Goal: Task Accomplishment & Management: Manage account settings

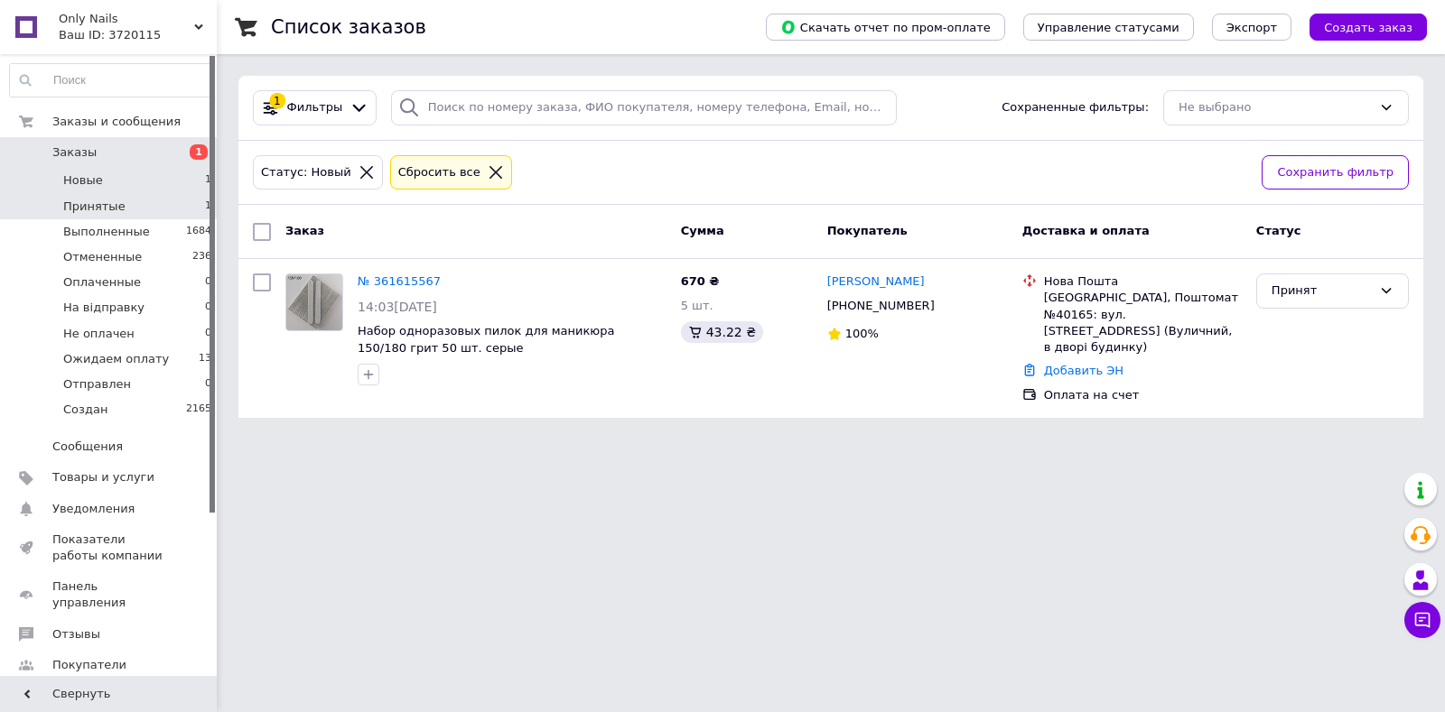
click at [131, 201] on li "Принятые 1" at bounding box center [111, 206] width 222 height 25
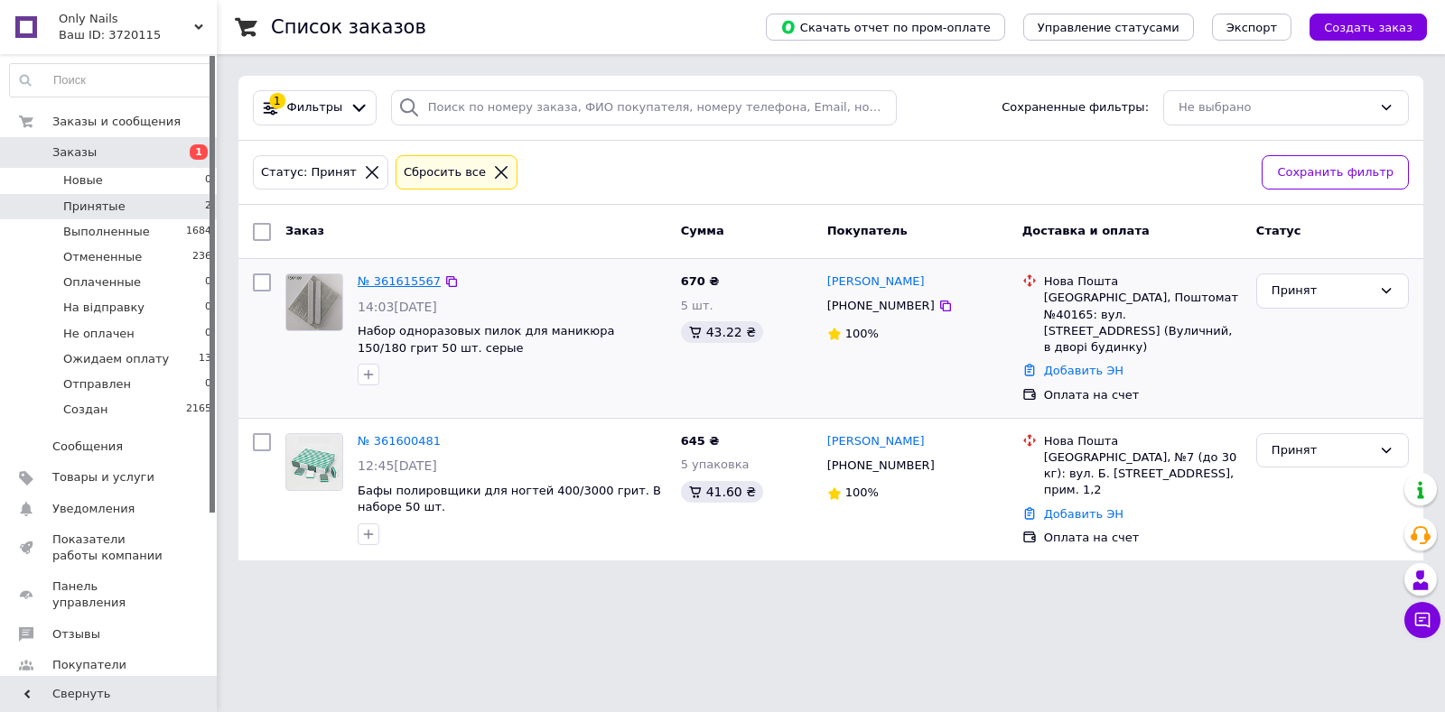
click at [404, 285] on link "№ 361615567" at bounding box center [399, 281] width 83 height 14
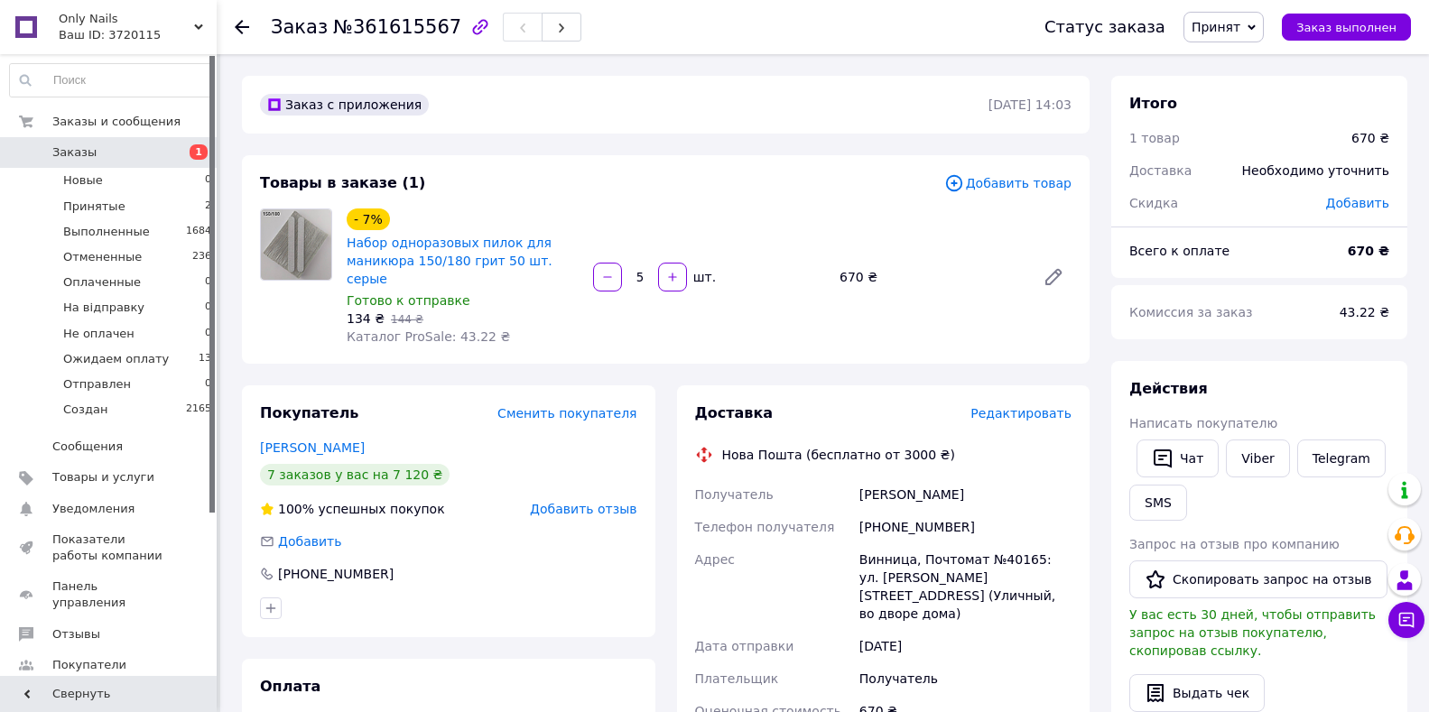
click at [1005, 406] on span "Редактировать" at bounding box center [1021, 413] width 101 height 14
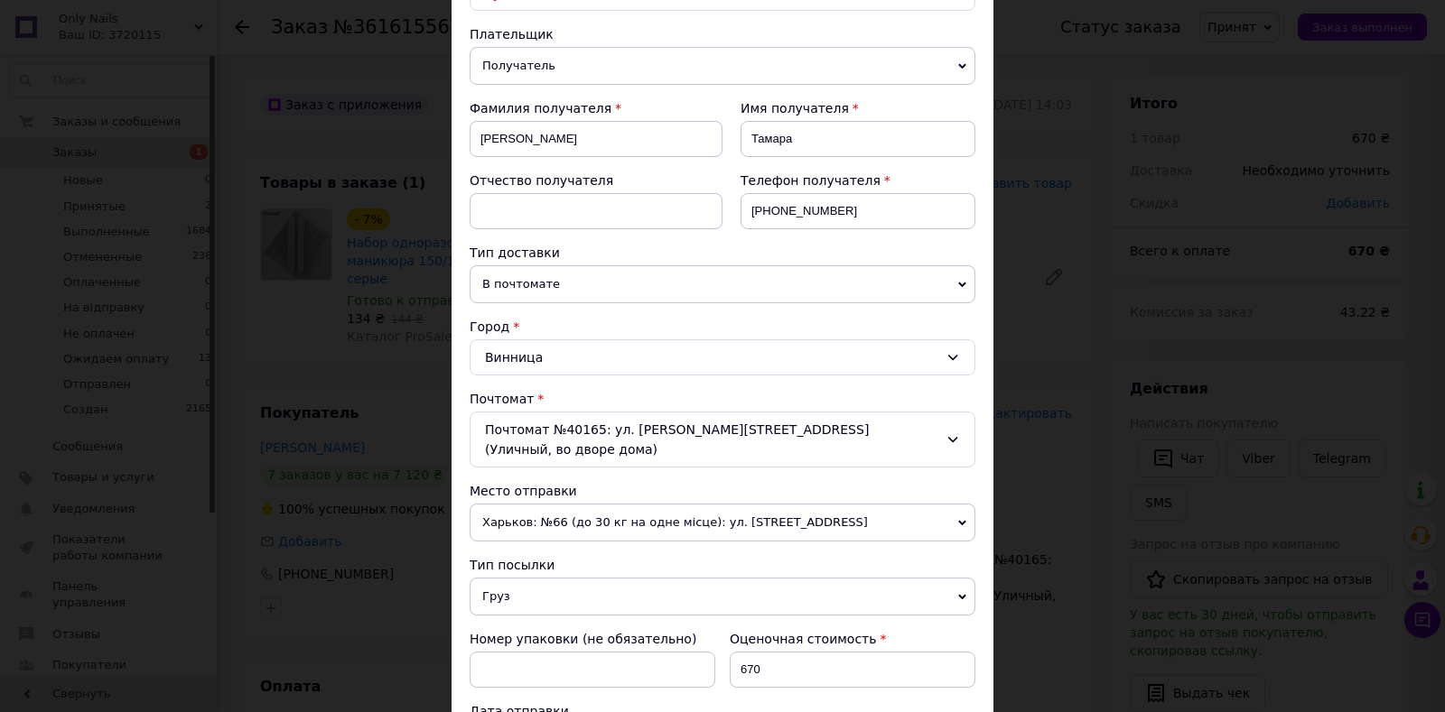
scroll to position [519, 0]
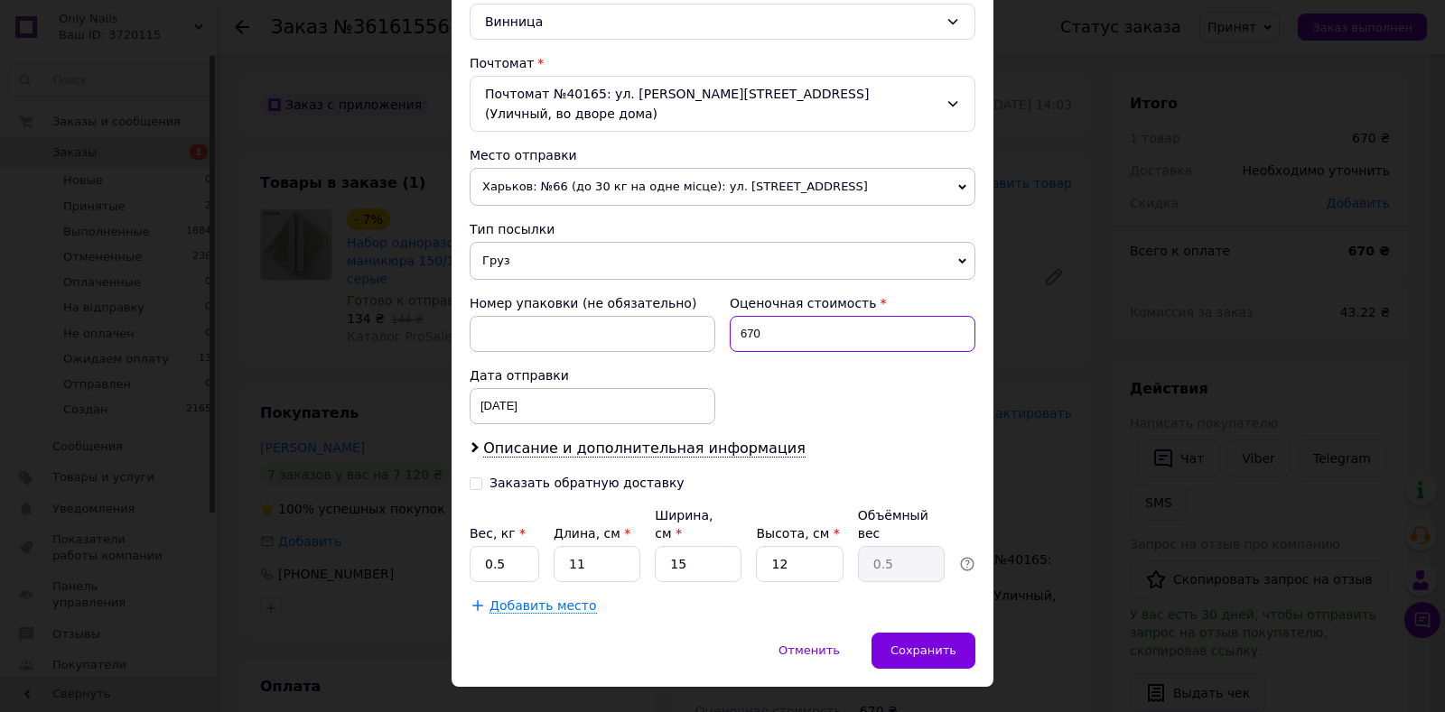
drag, startPoint x: 771, startPoint y: 315, endPoint x: 738, endPoint y: 313, distance: 33.5
click at [738, 316] on input "670" at bounding box center [852, 334] width 246 height 36
type input "500"
click at [720, 440] on span "Описание и дополнительная информация" at bounding box center [644, 449] width 322 height 18
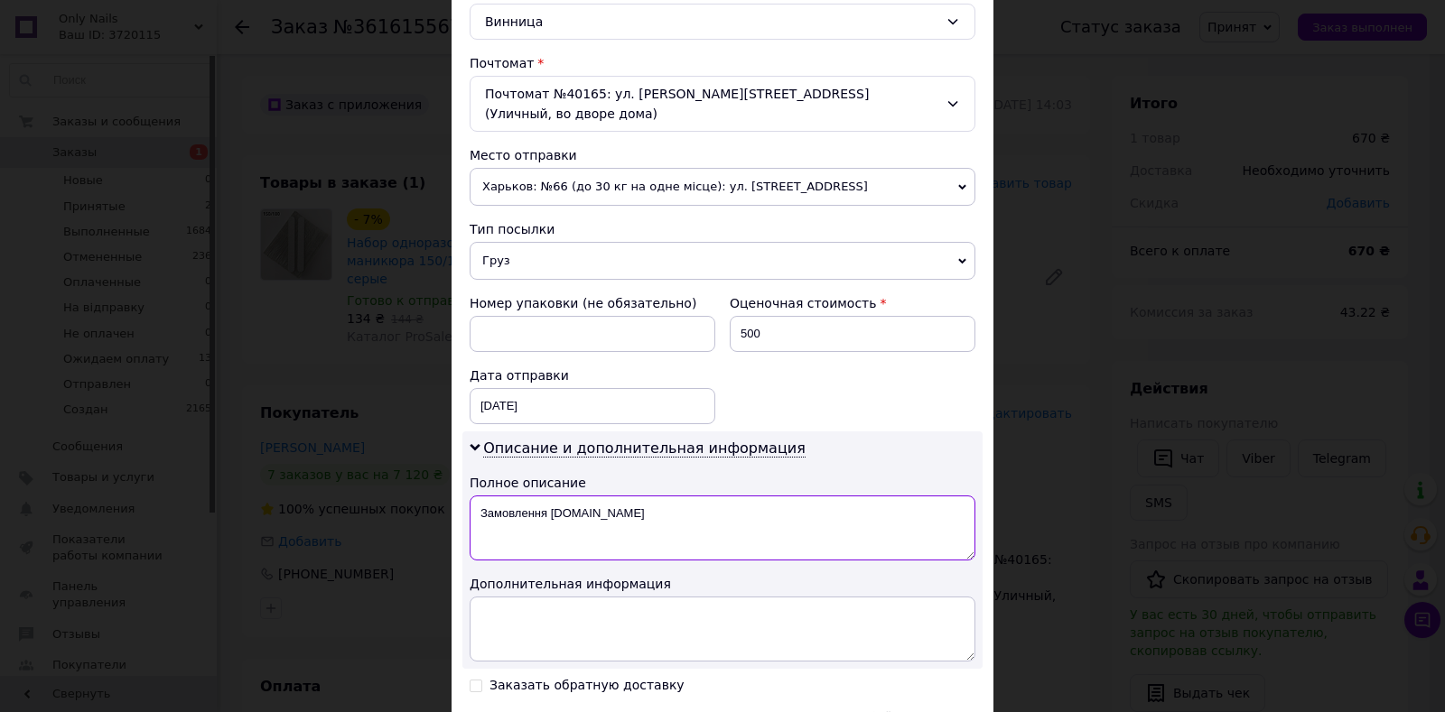
drag, startPoint x: 620, startPoint y: 501, endPoint x: 471, endPoint y: 495, distance: 149.1
click at [470, 496] on textarea "Замовлення Prom.ua" at bounding box center [722, 528] width 506 height 65
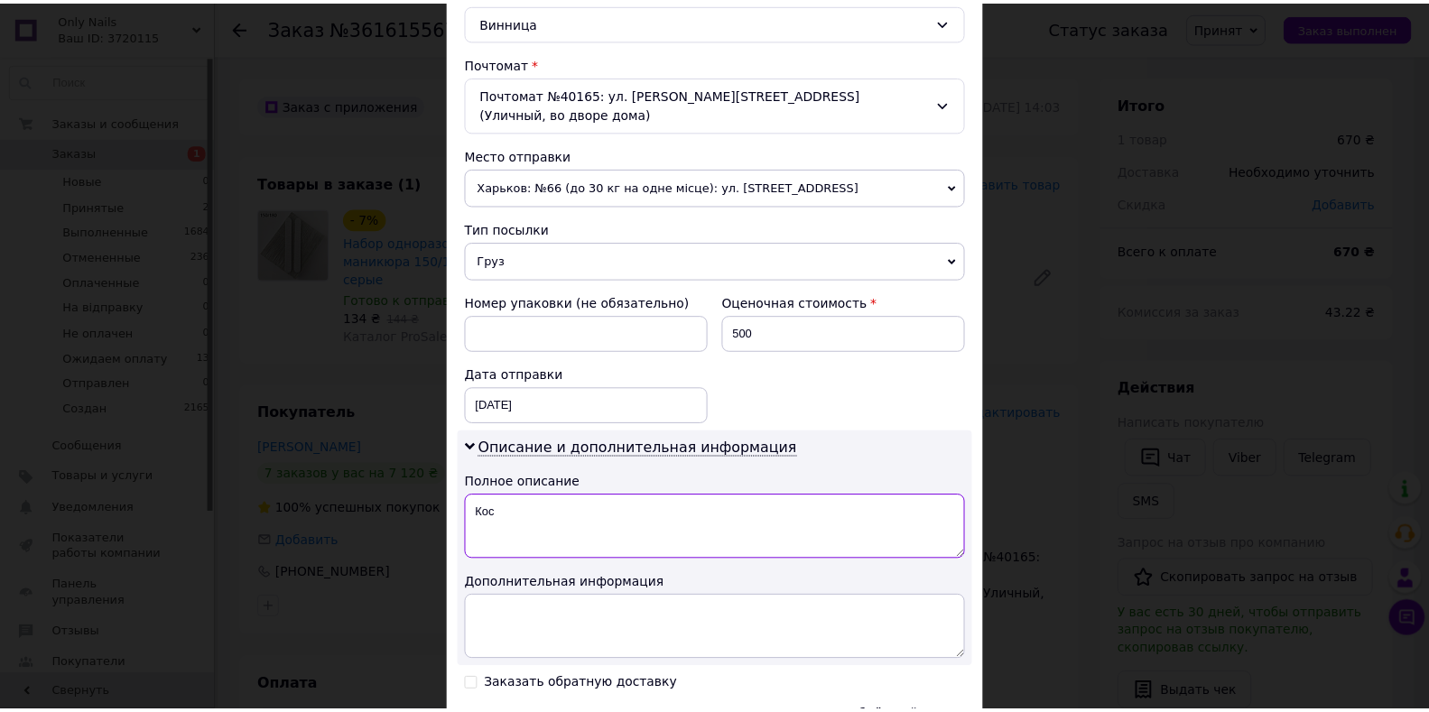
scroll to position [721, 0]
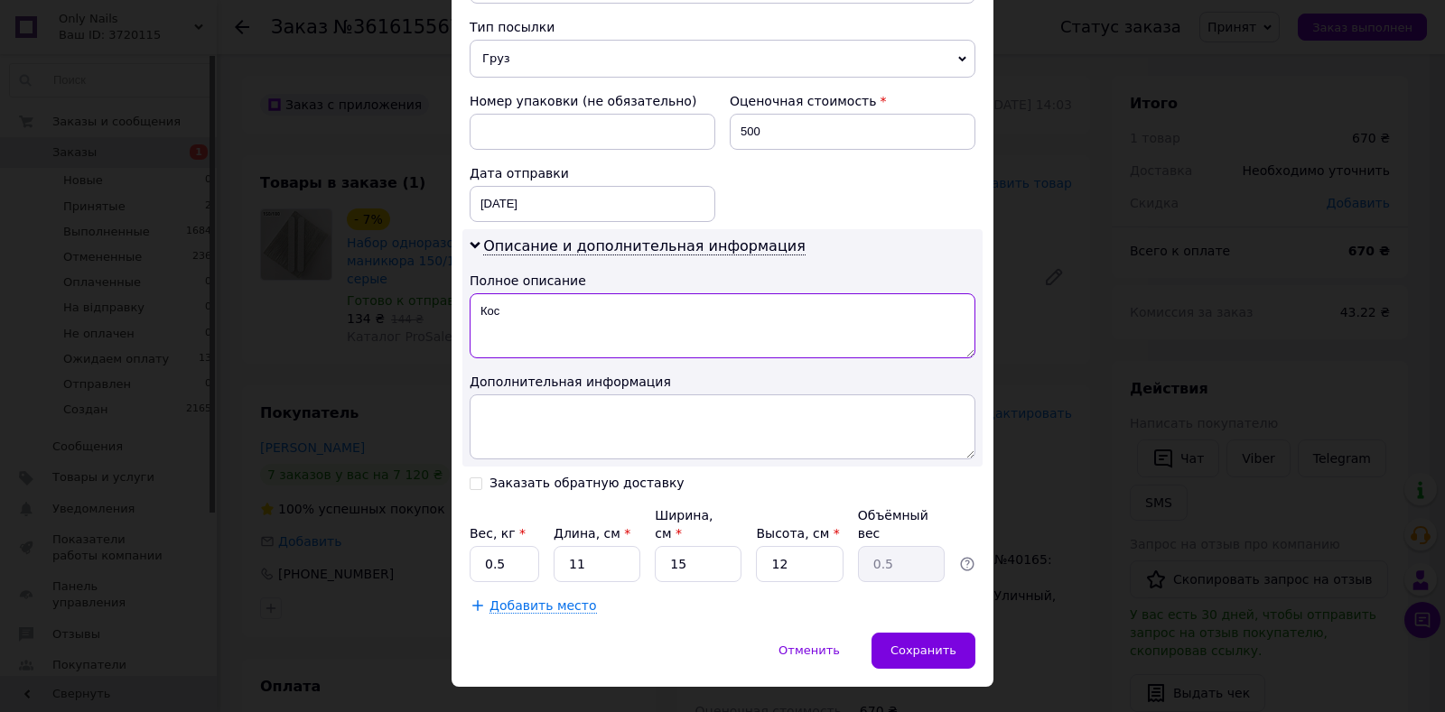
type textarea "Кос"
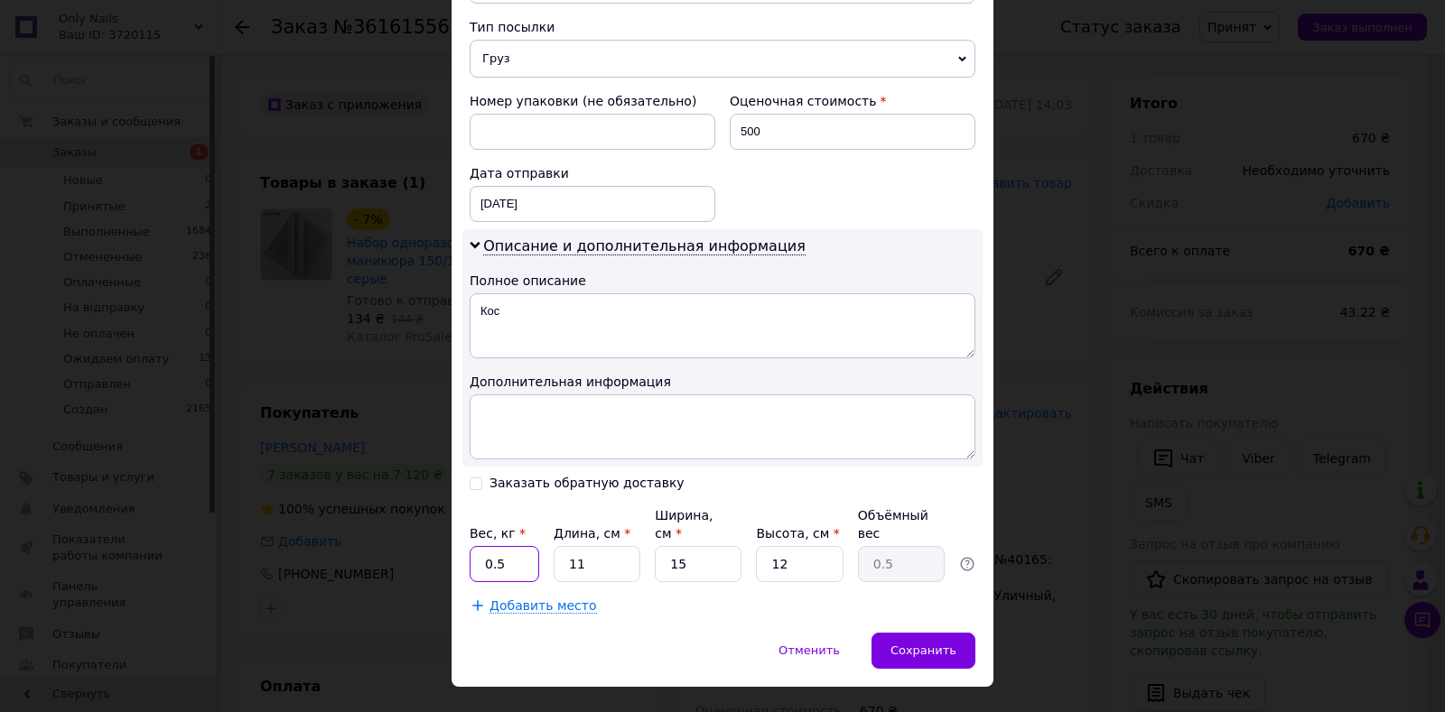
click at [517, 546] on input "0.5" at bounding box center [504, 564] width 70 height 36
type input "0.8"
click at [614, 546] on input "11" at bounding box center [596, 564] width 87 height 36
type input "1"
type input "0.1"
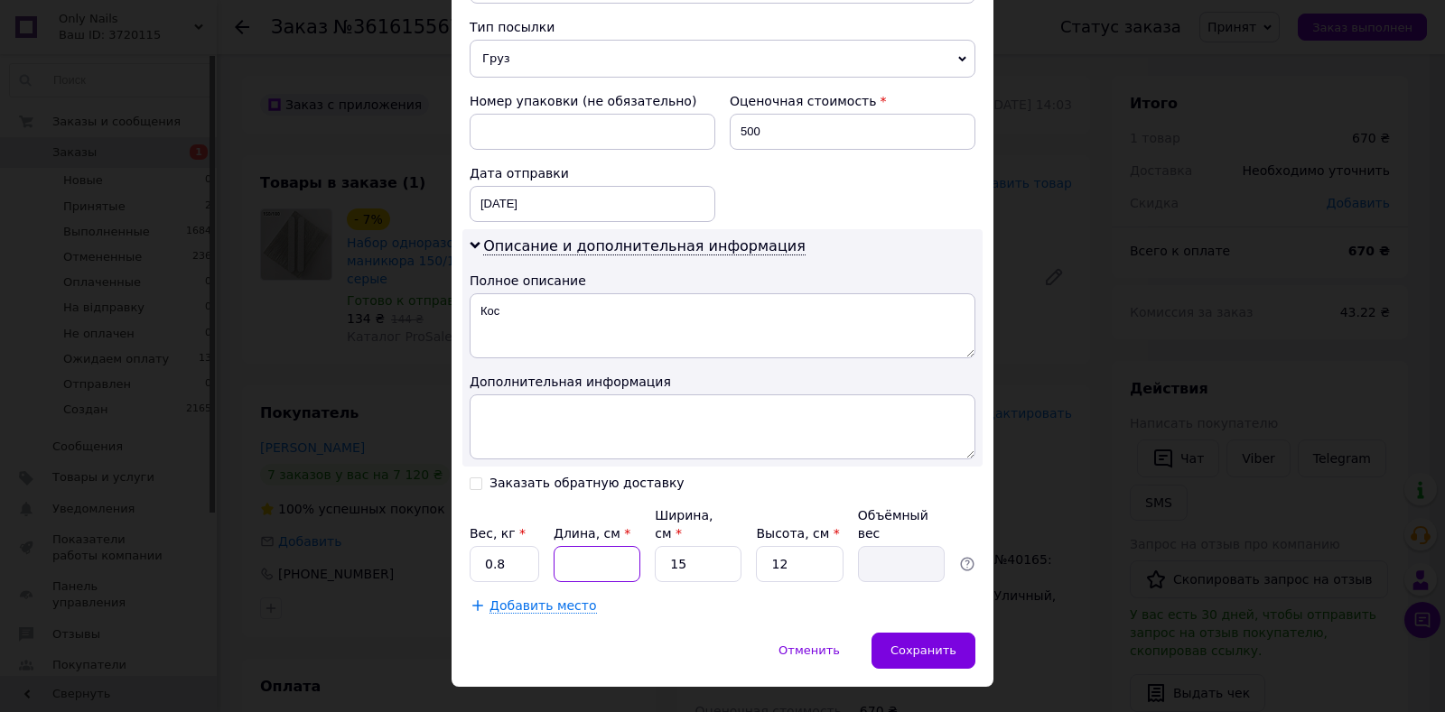
type input "1"
type input "0.1"
type input "13"
type input "0.59"
type input "13"
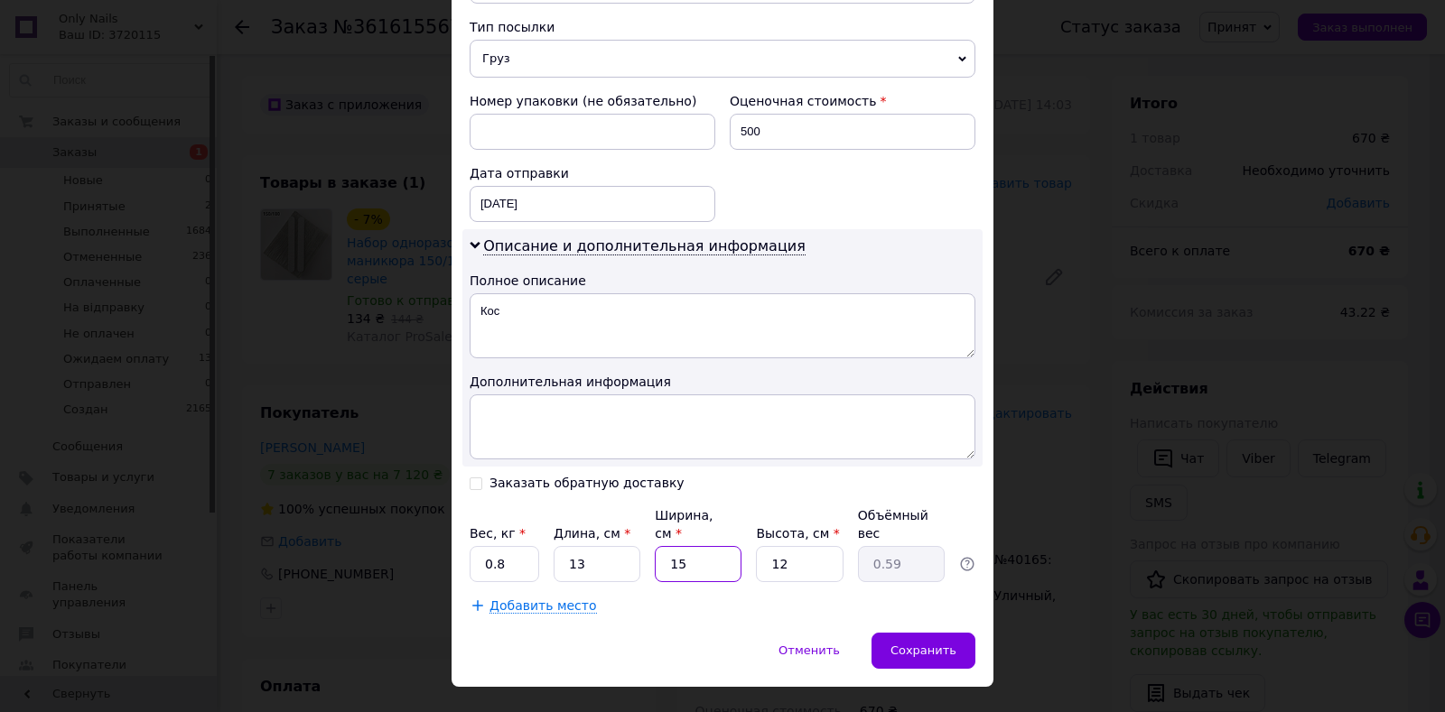
click at [686, 546] on input "15" at bounding box center [698, 564] width 87 height 36
type input "1"
type input "0.1"
type input "1"
type input "0.1"
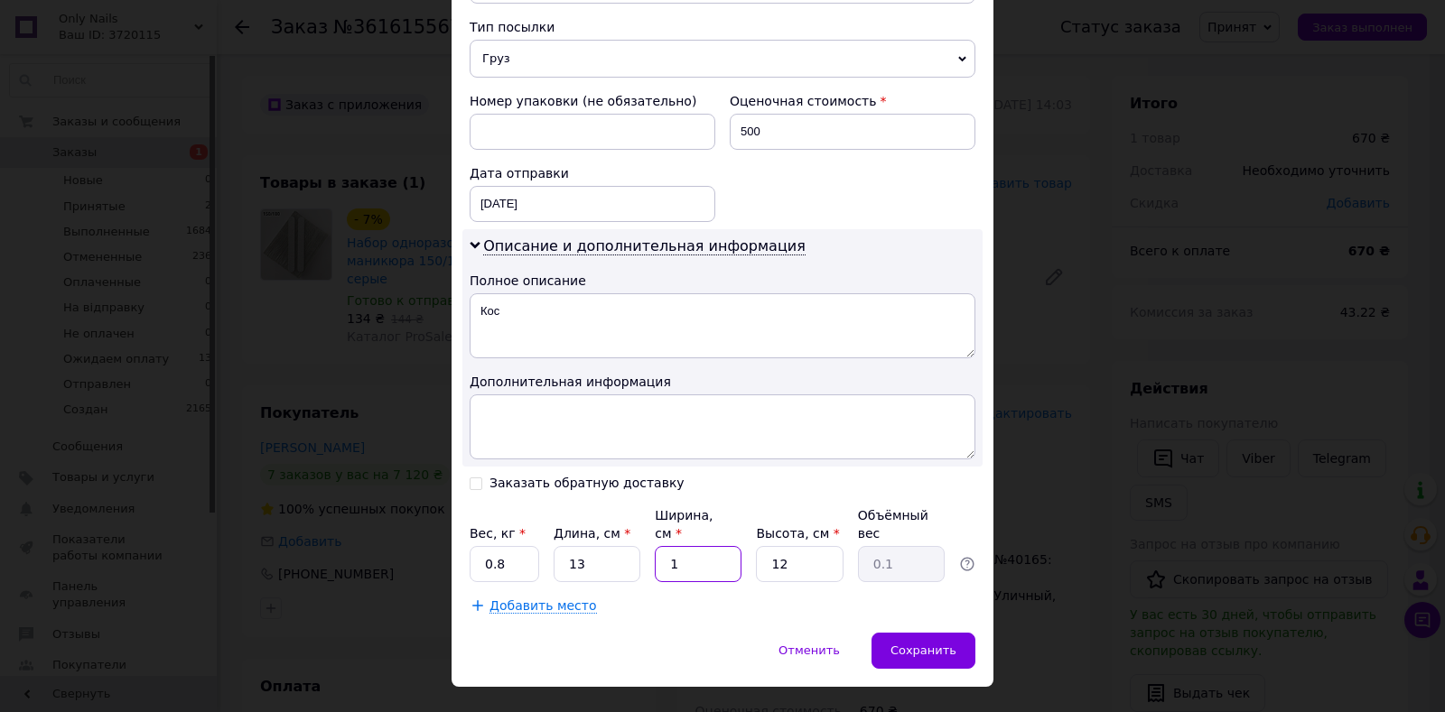
type input "13"
type input "0.51"
type input "13"
click at [796, 546] on input "12" at bounding box center [799, 564] width 87 height 36
type input "1"
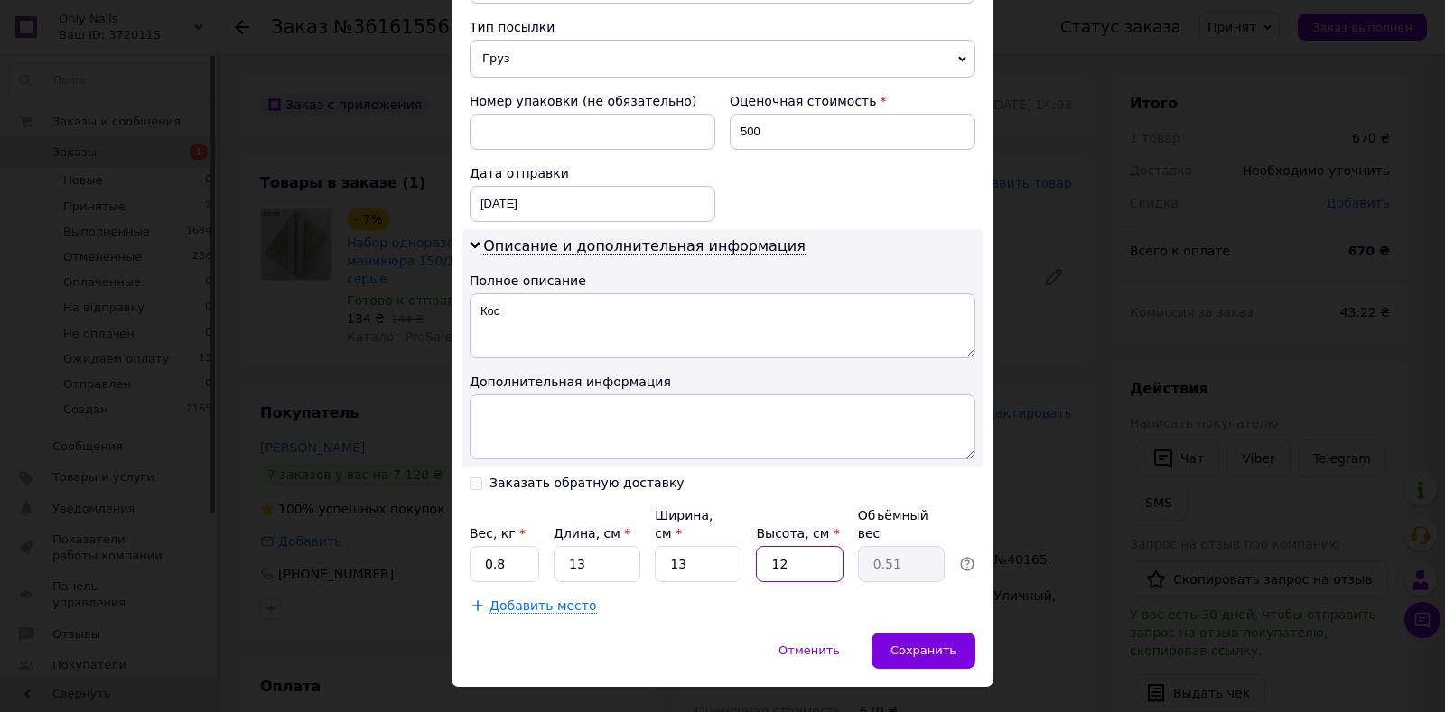
type input "0.1"
type input "9"
type input "0.38"
type input "9"
drag, startPoint x: 797, startPoint y: 571, endPoint x: 877, endPoint y: 584, distance: 80.6
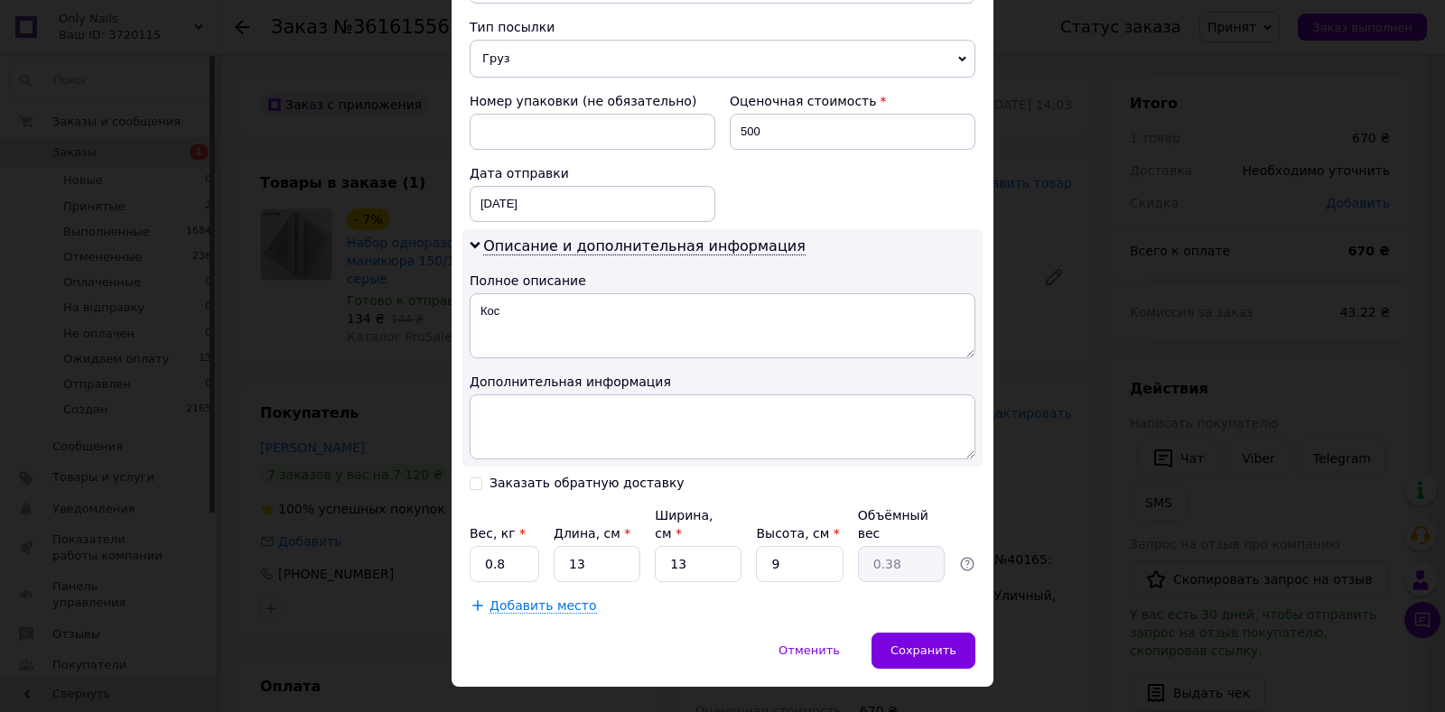
click at [803, 597] on div "Добавить место" at bounding box center [722, 606] width 506 height 18
click at [893, 633] on div "Сохранить" at bounding box center [923, 651] width 104 height 36
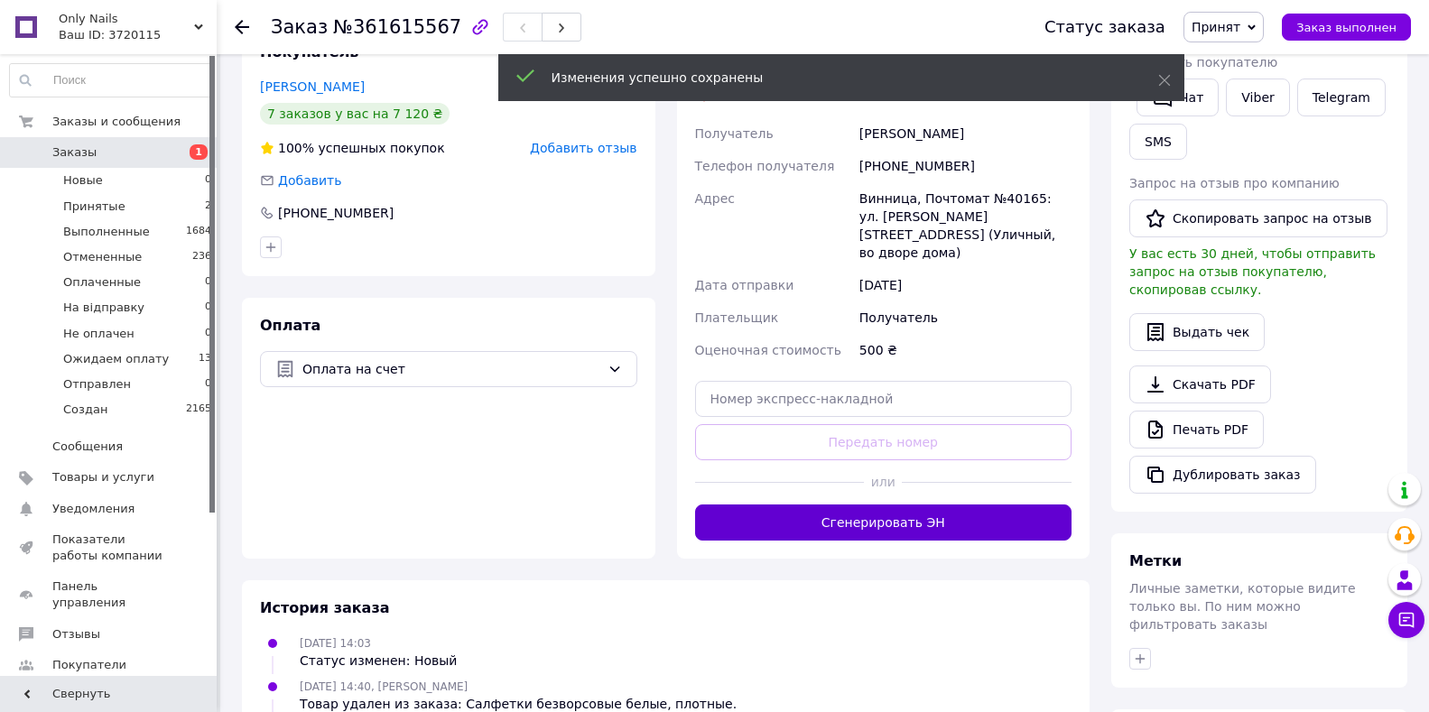
click at [874, 505] on button "Сгенерировать ЭН" at bounding box center [883, 523] width 377 height 36
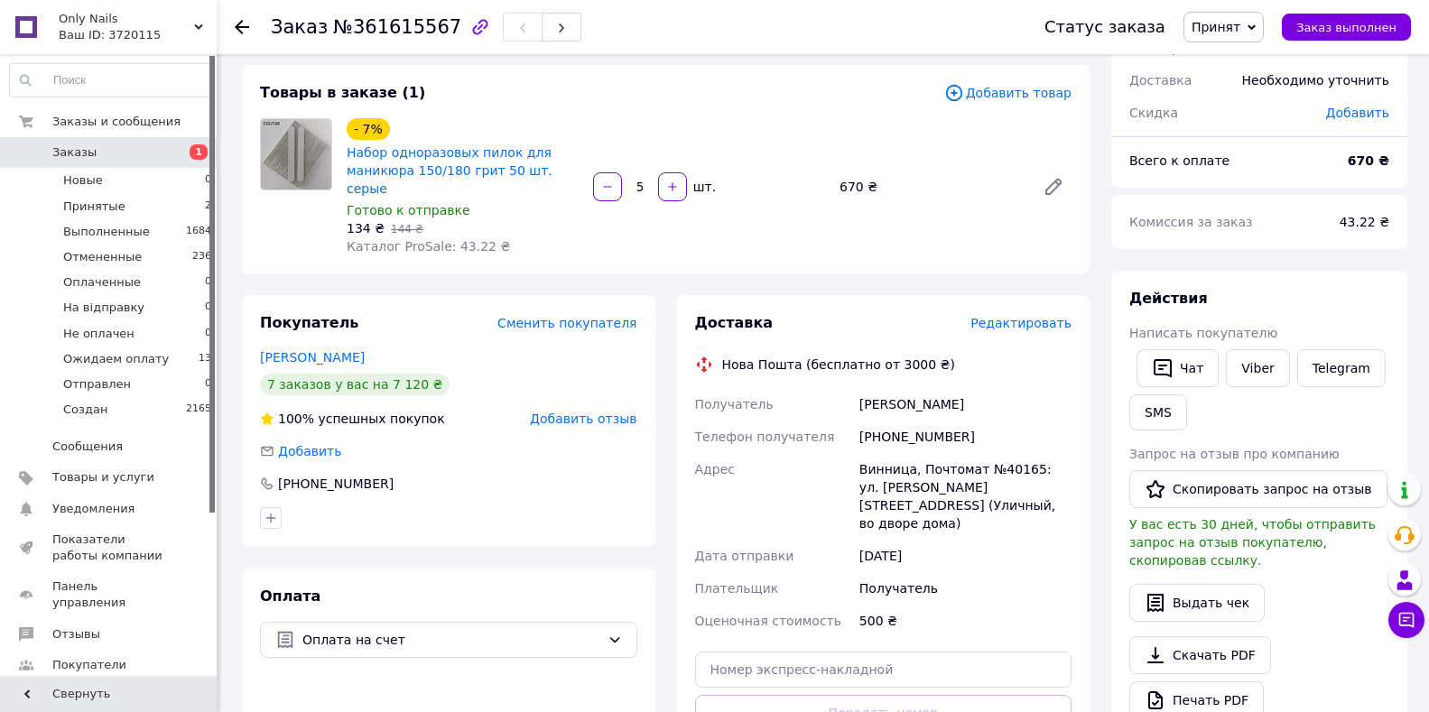
scroll to position [0, 0]
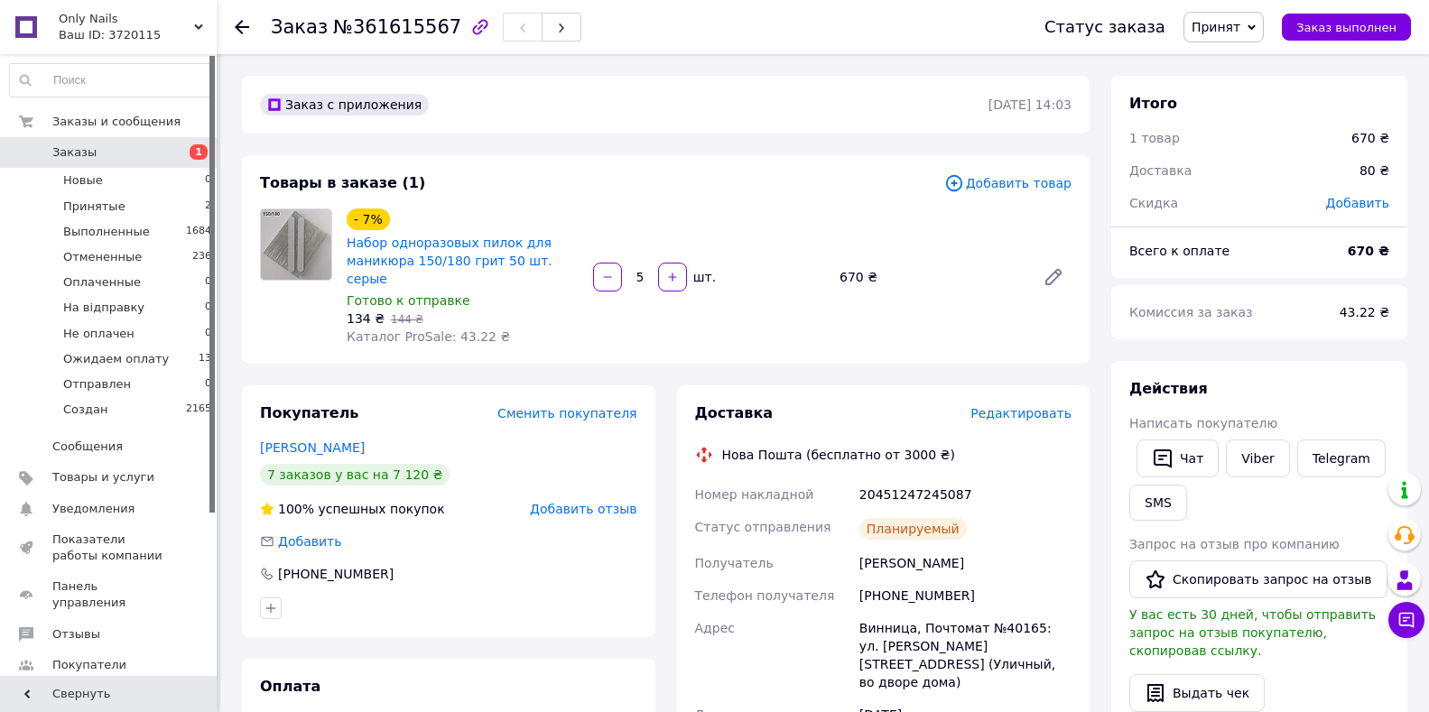
click at [1240, 20] on span "Принят" at bounding box center [1216, 27] width 49 height 14
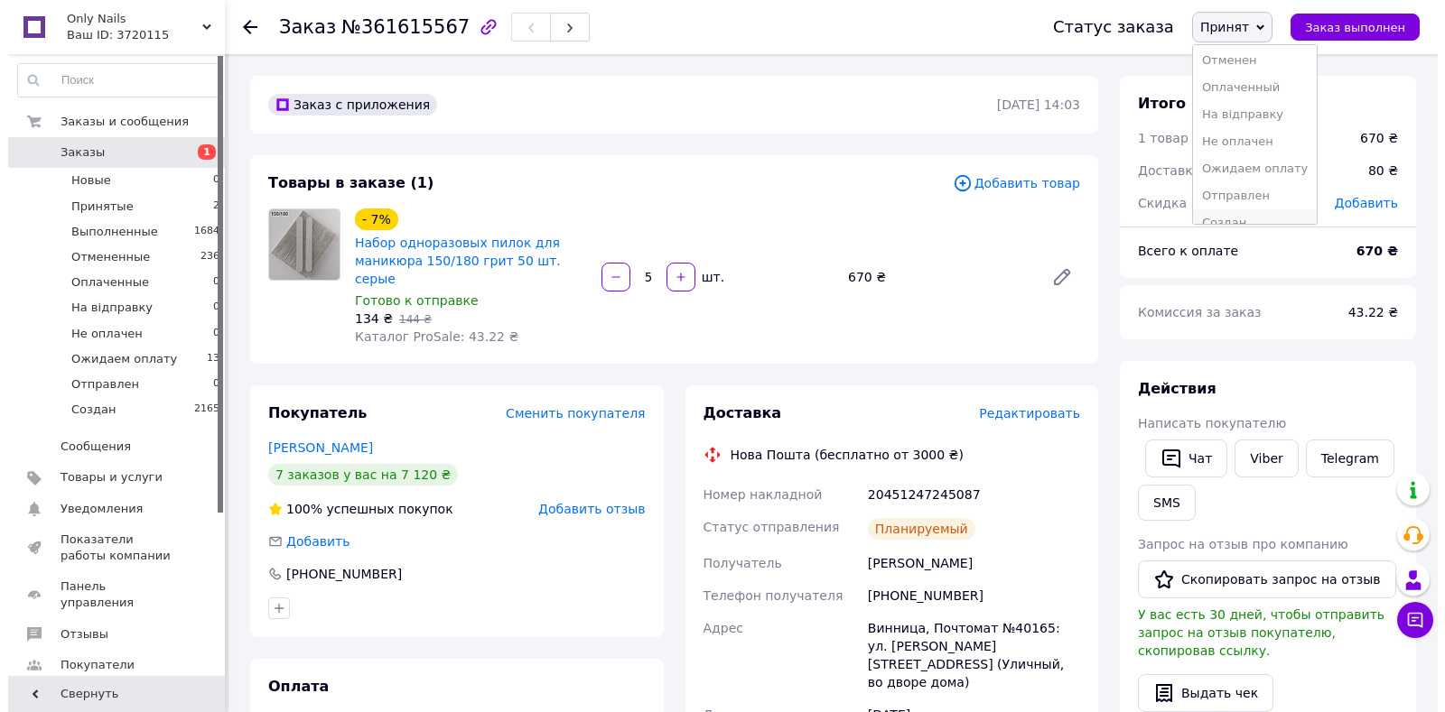
scroll to position [47, 0]
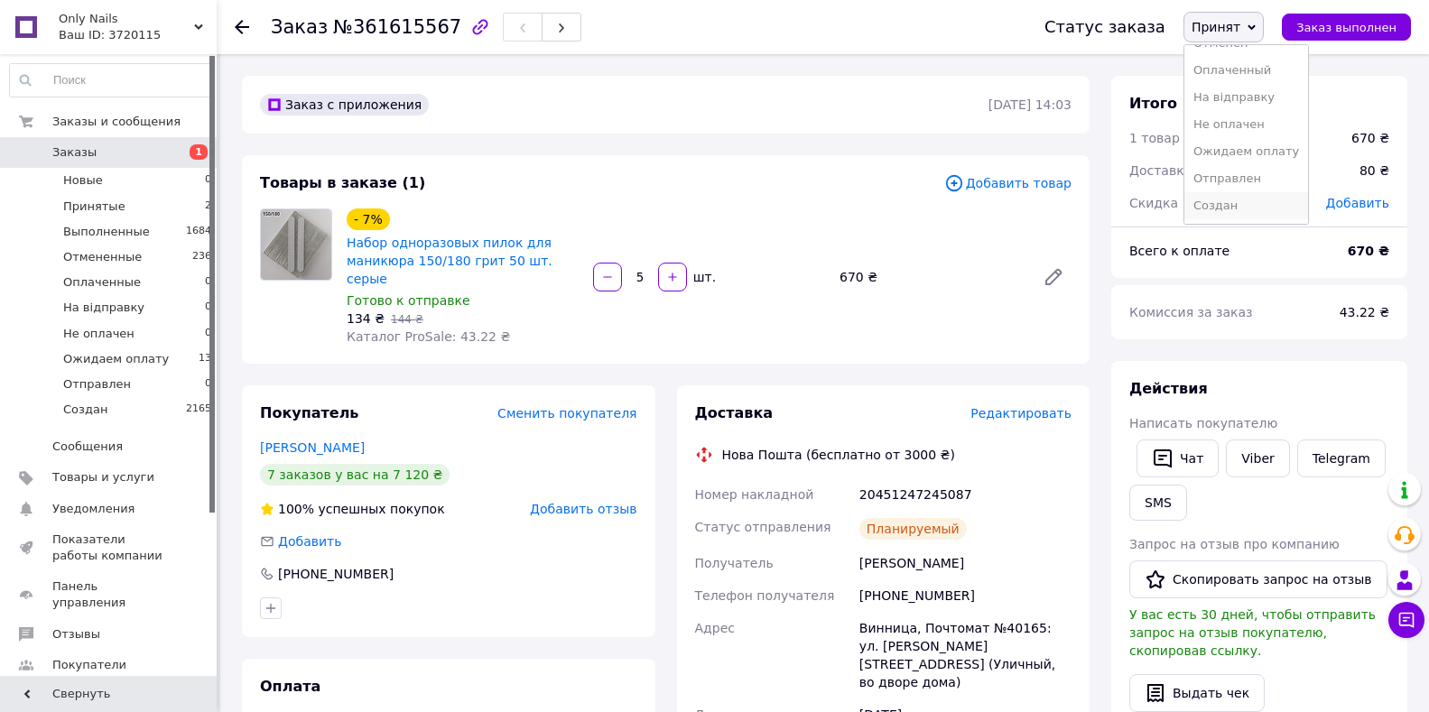
click at [1237, 209] on li "Создан" at bounding box center [1247, 205] width 124 height 27
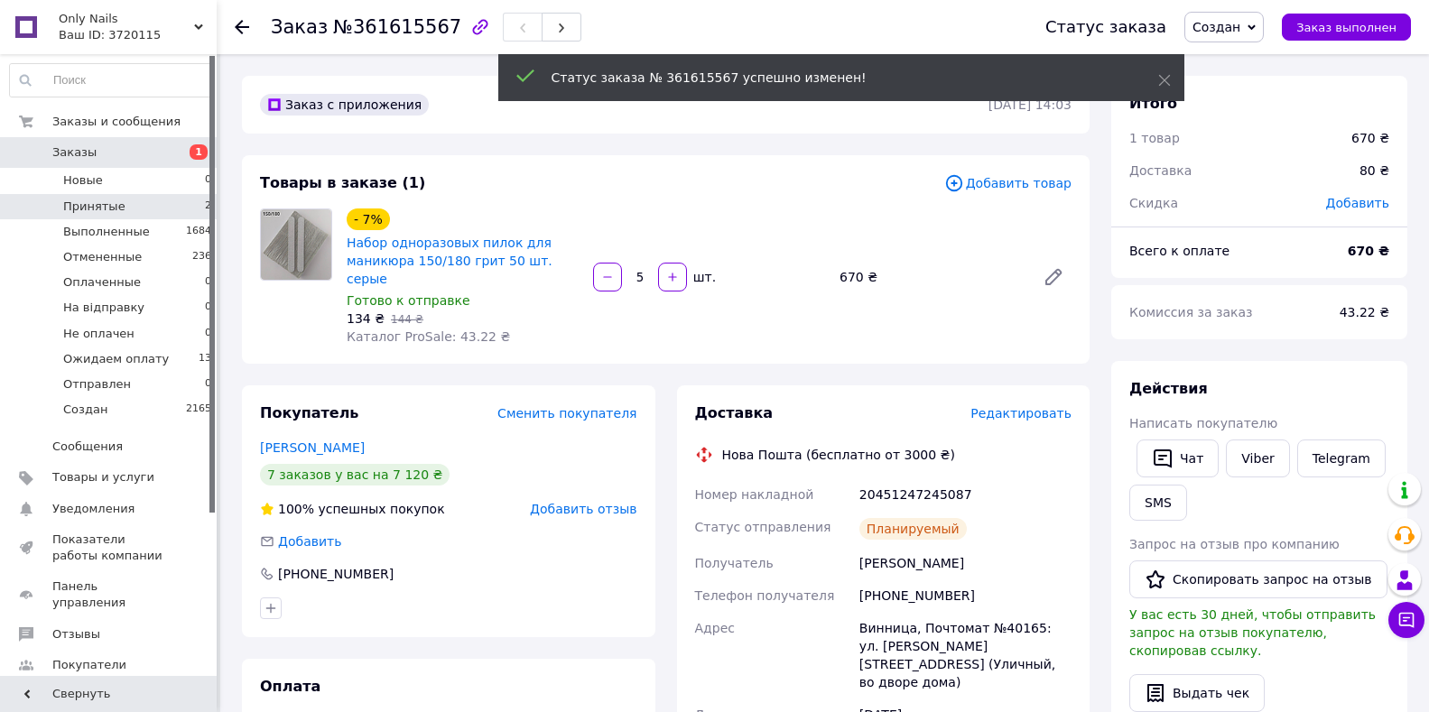
click at [163, 215] on li "Принятые 2" at bounding box center [111, 206] width 222 height 25
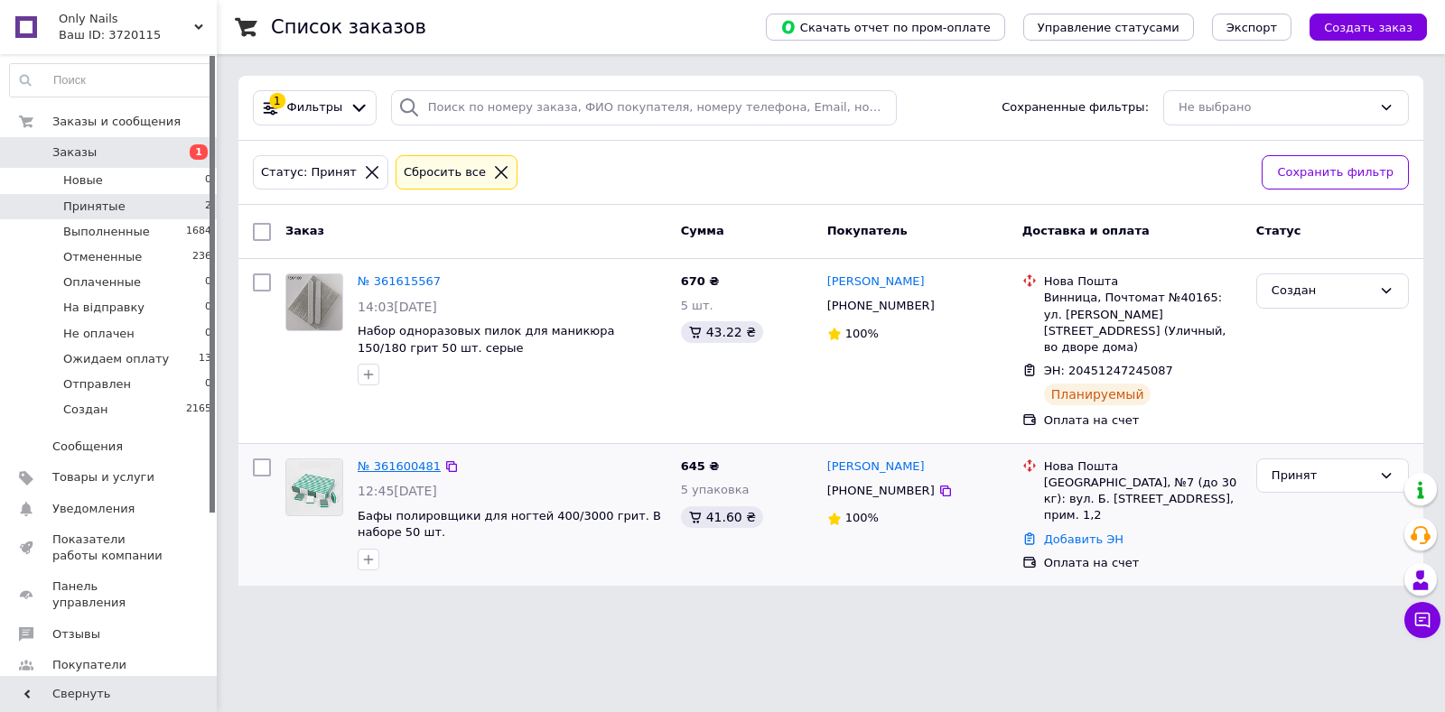
click at [404, 460] on link "№ 361600481" at bounding box center [399, 467] width 83 height 14
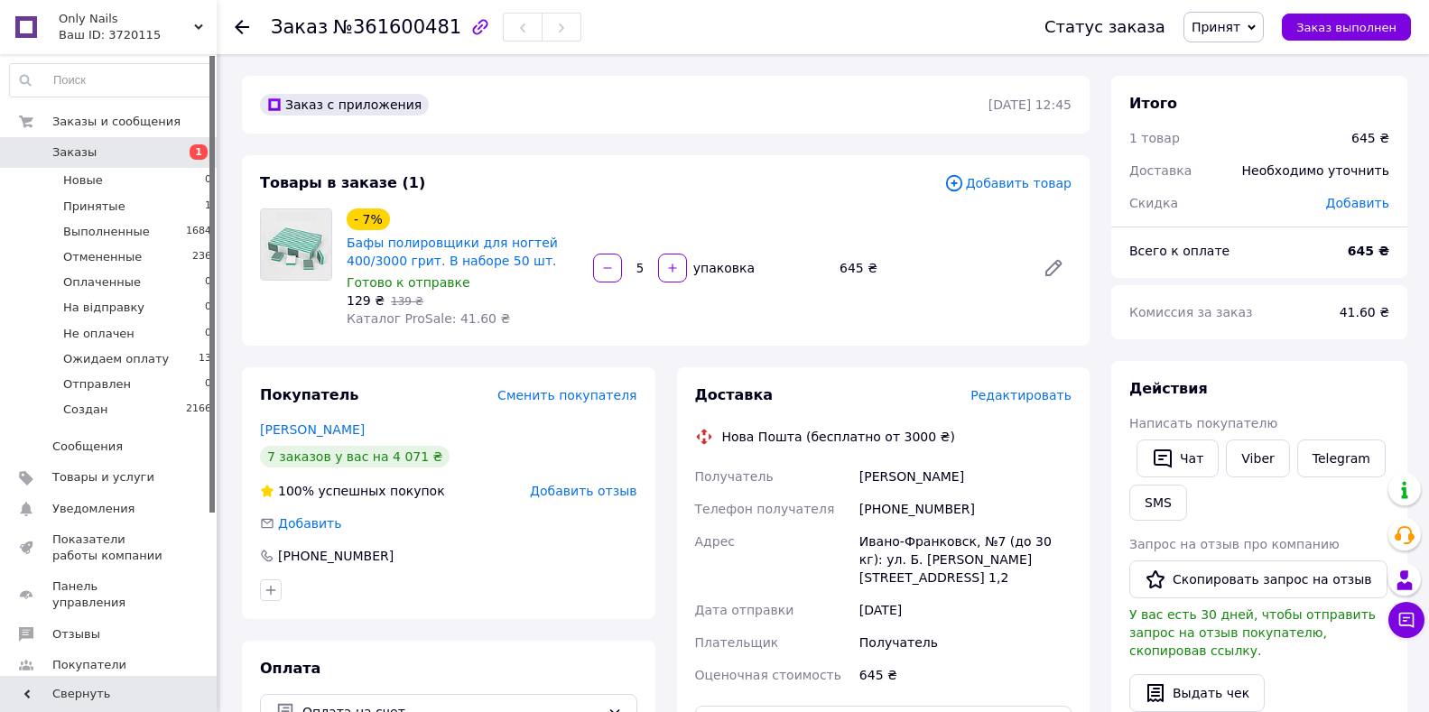
click at [1016, 403] on span "Редактировать" at bounding box center [1021, 395] width 101 height 14
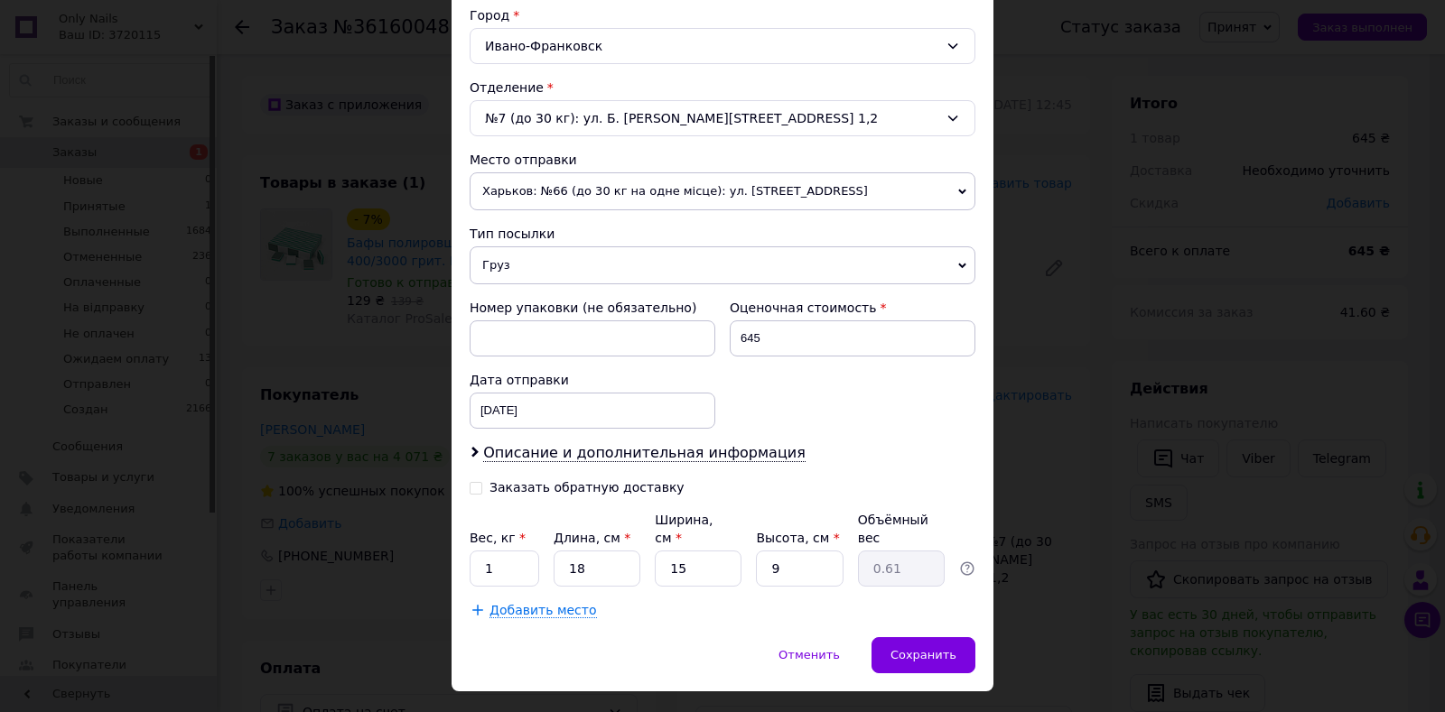
scroll to position [519, 0]
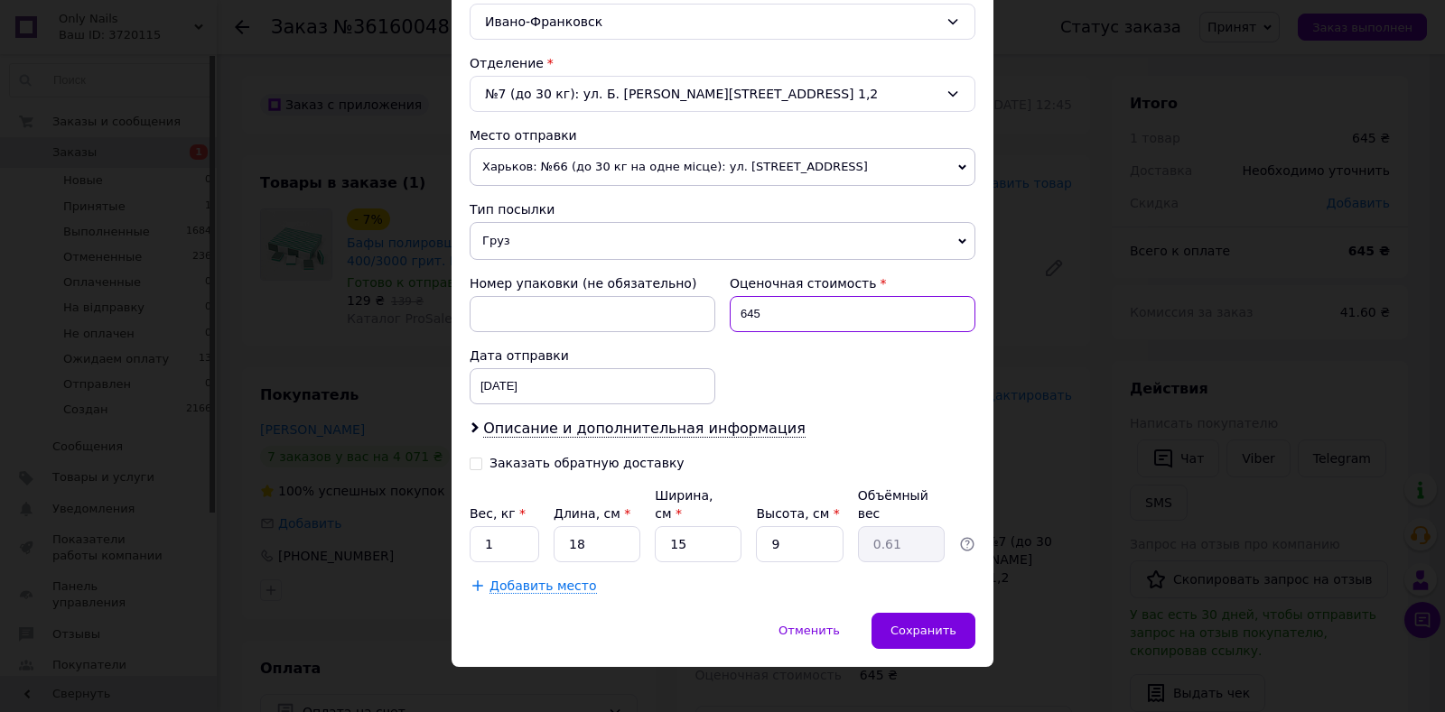
drag, startPoint x: 764, startPoint y: 304, endPoint x: 735, endPoint y: 304, distance: 28.9
click at [735, 304] on input "645" at bounding box center [852, 314] width 246 height 36
type input "500"
click at [706, 433] on span "Описание и дополнительная информация" at bounding box center [644, 429] width 322 height 18
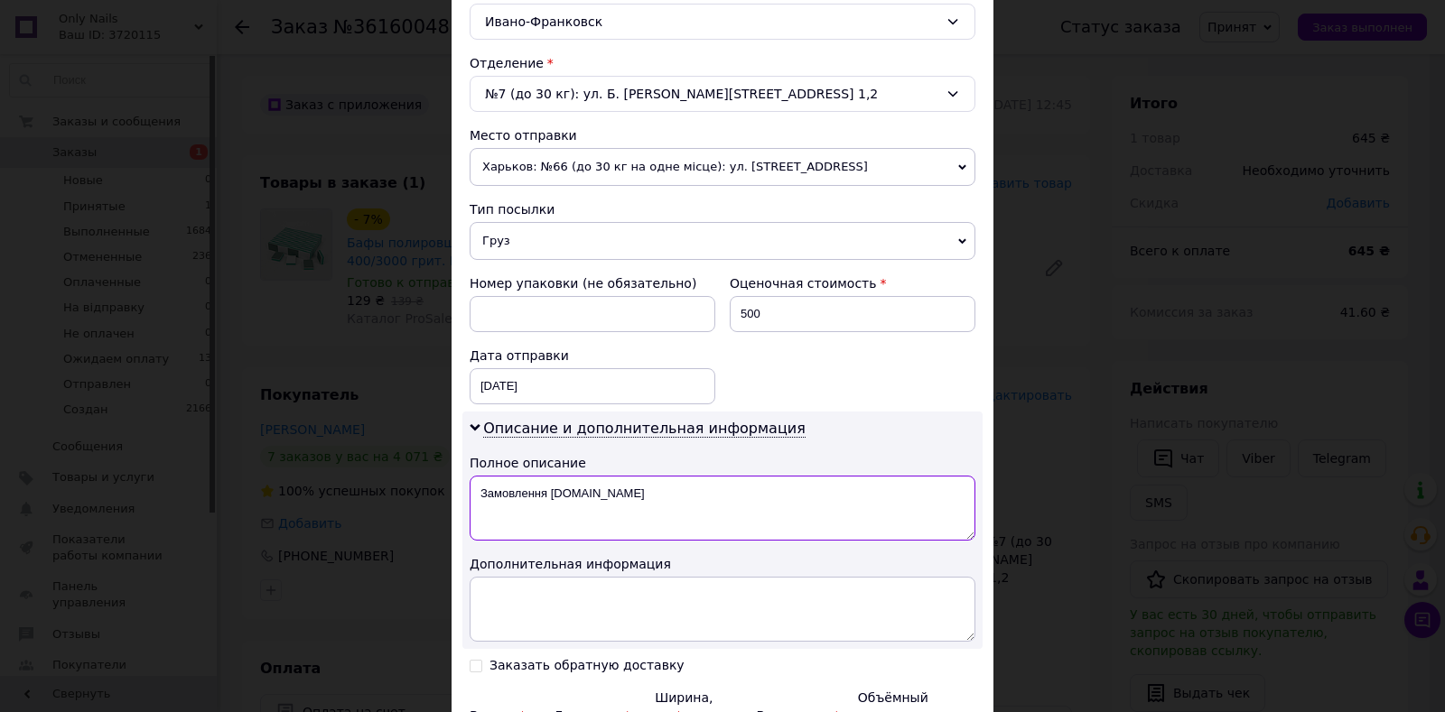
drag, startPoint x: 609, startPoint y: 490, endPoint x: 468, endPoint y: 478, distance: 141.3
click at [469, 478] on textarea "Замовлення Prom.ua" at bounding box center [722, 508] width 506 height 65
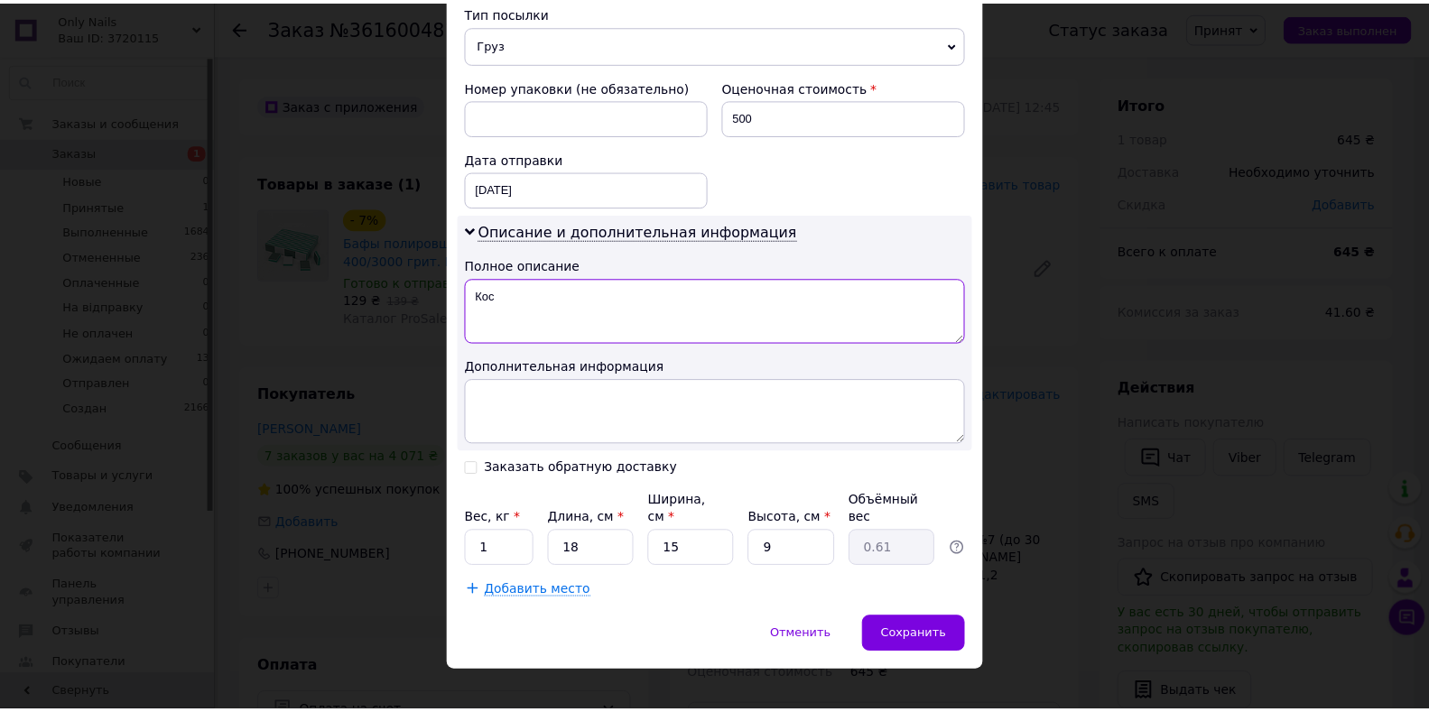
scroll to position [721, 0]
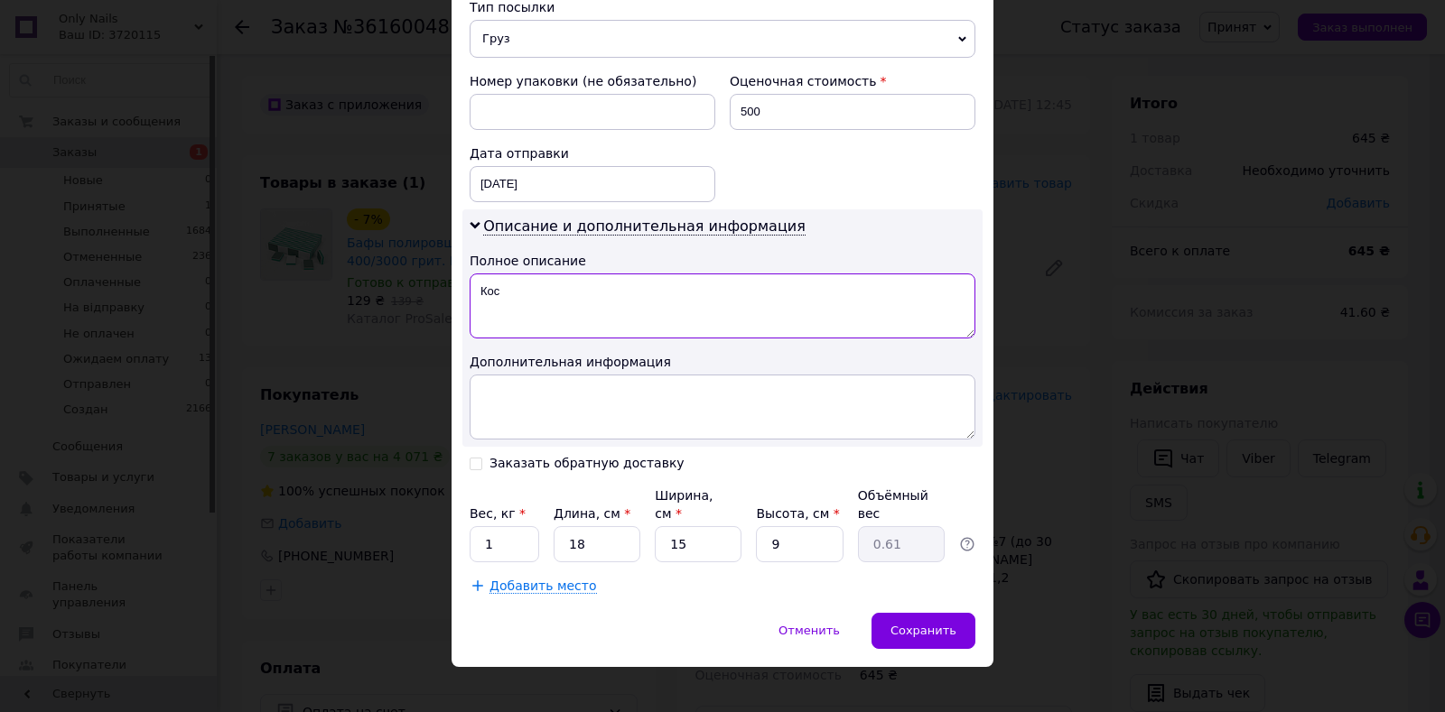
type textarea "Кос"
click at [520, 528] on input "1" at bounding box center [504, 544] width 70 height 36
type input "0.4"
click at [601, 527] on input "18" at bounding box center [596, 544] width 87 height 36
type input "1"
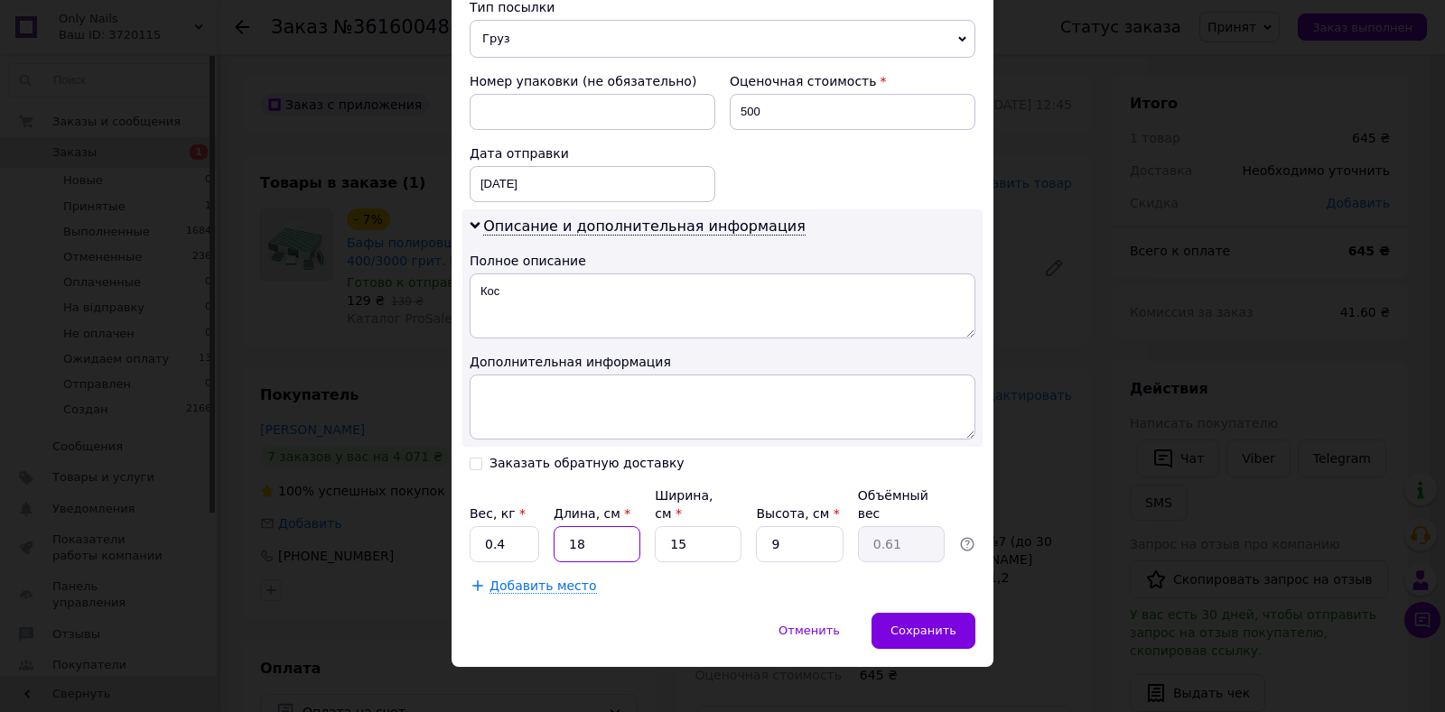
type input "0.1"
type input "2"
type input "0.1"
type input "20"
type input "0.68"
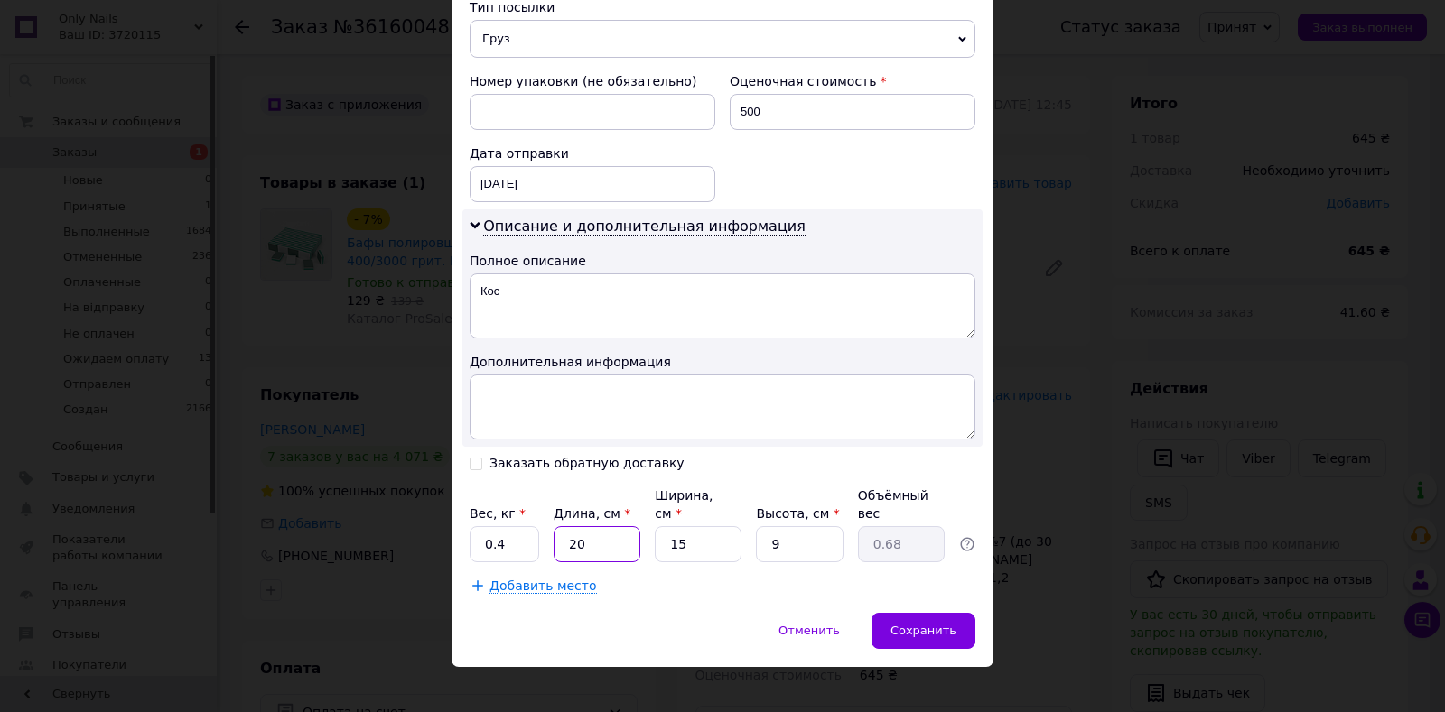
type input "20"
click at [726, 532] on input "15" at bounding box center [698, 544] width 87 height 36
type input "1"
type input "0.1"
type input "16"
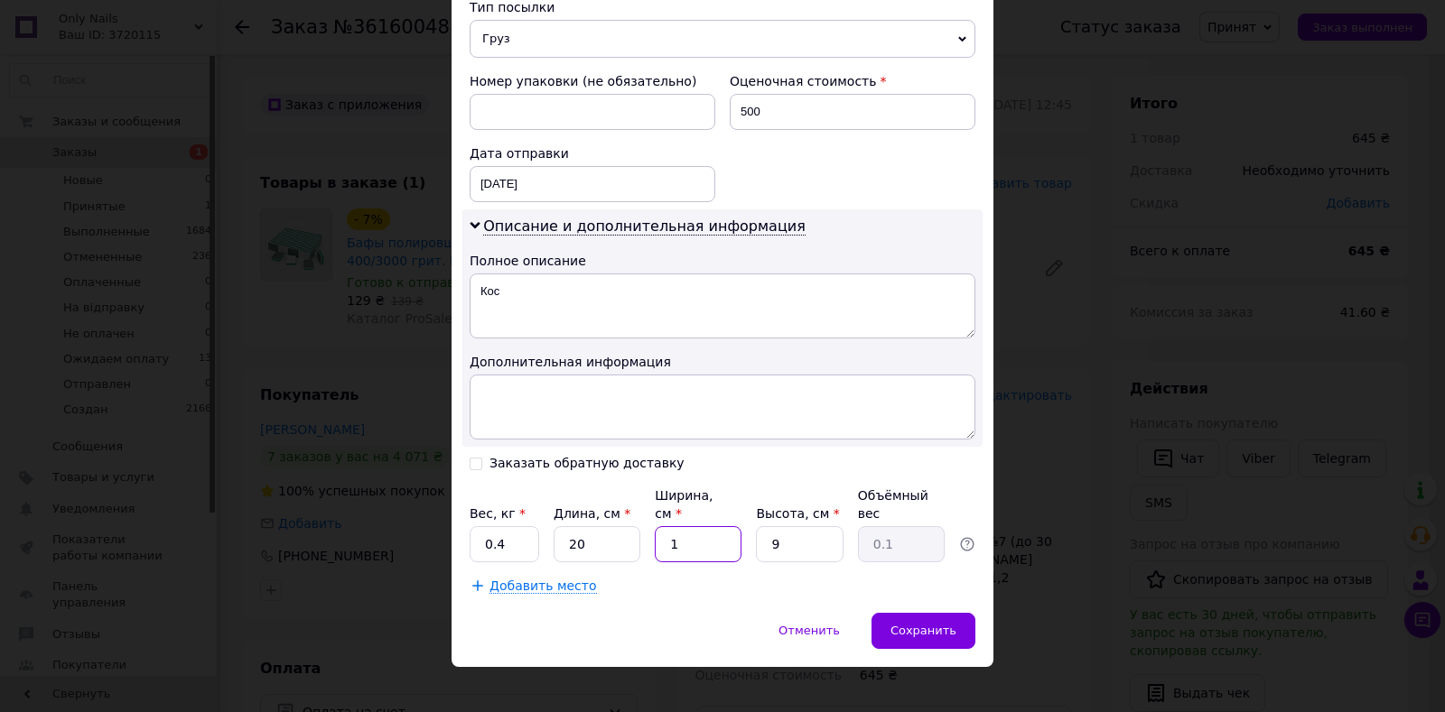
type input "0.72"
type input "16"
click at [809, 526] on input "9" at bounding box center [799, 544] width 87 height 36
type input "1"
type input "0.1"
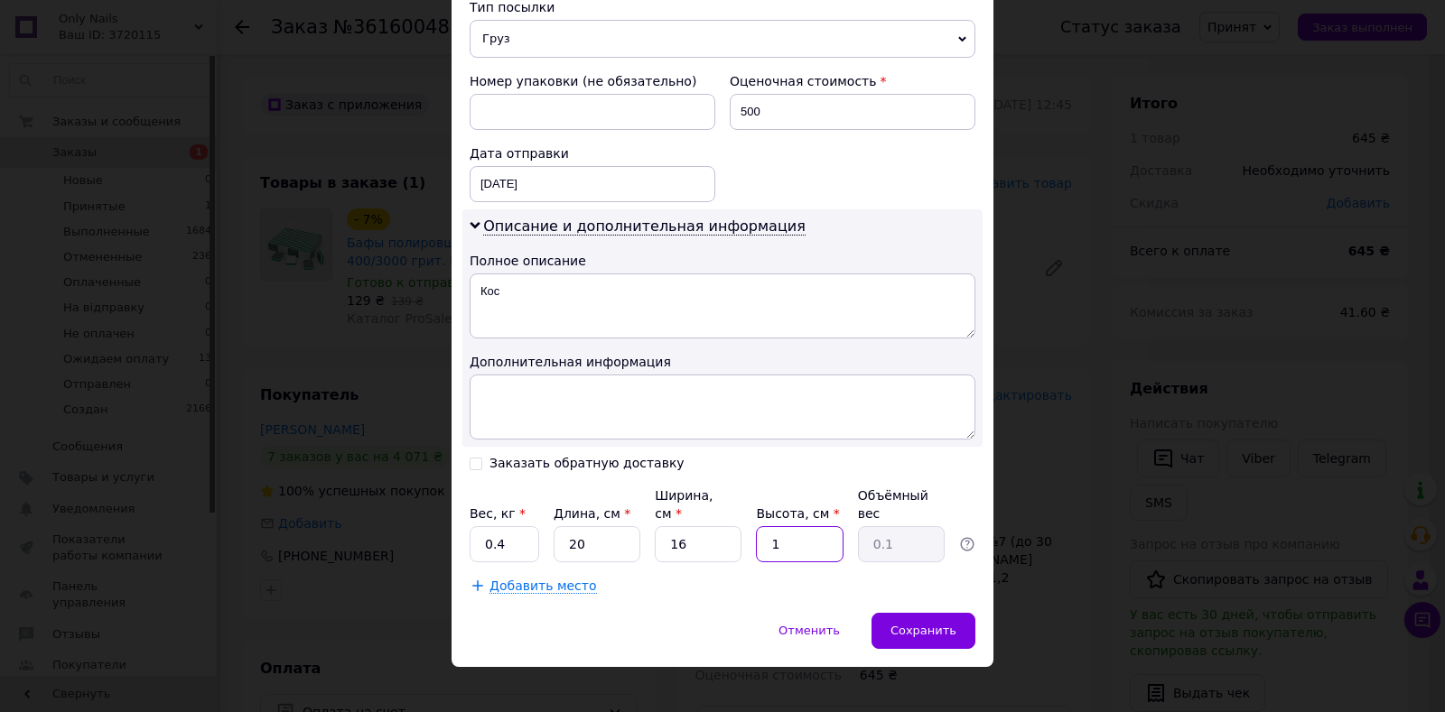
type input "13"
type input "1.04"
type input "13"
click at [778, 548] on div "Плательщик Получатель Отправитель Фамилия получателя Боднар Имя получателя Март…" at bounding box center [722, 41] width 506 height 1108
click at [914, 624] on span "Сохранить" at bounding box center [923, 631] width 66 height 14
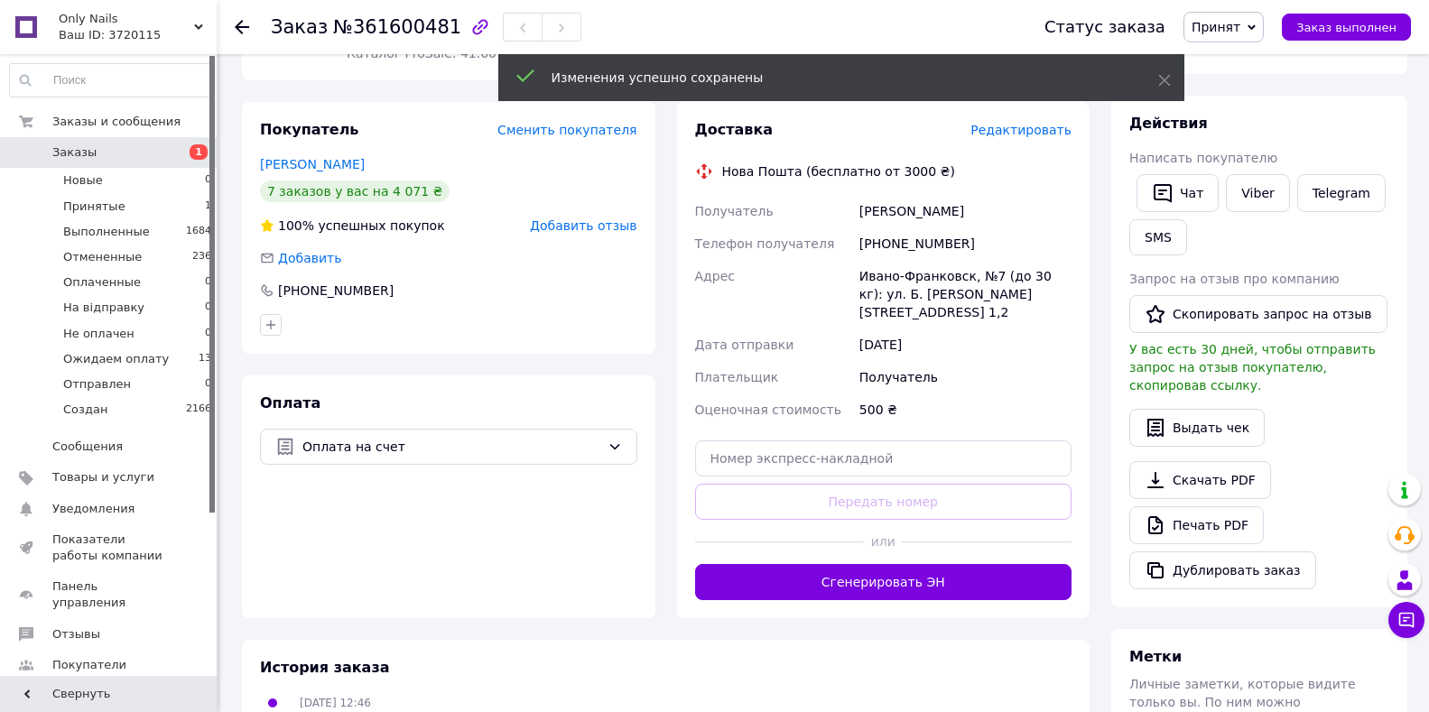
scroll to position [361, 0]
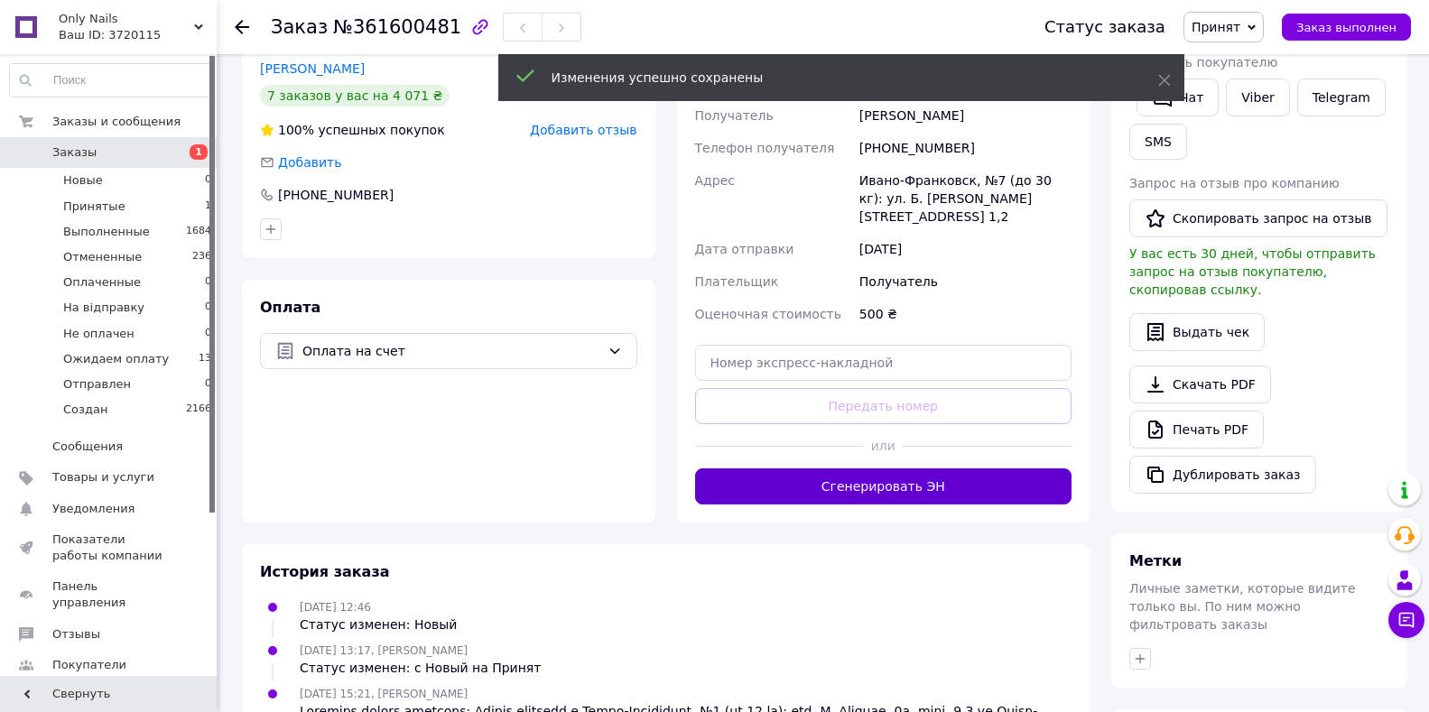
click at [845, 472] on button "Сгенерировать ЭН" at bounding box center [883, 487] width 377 height 36
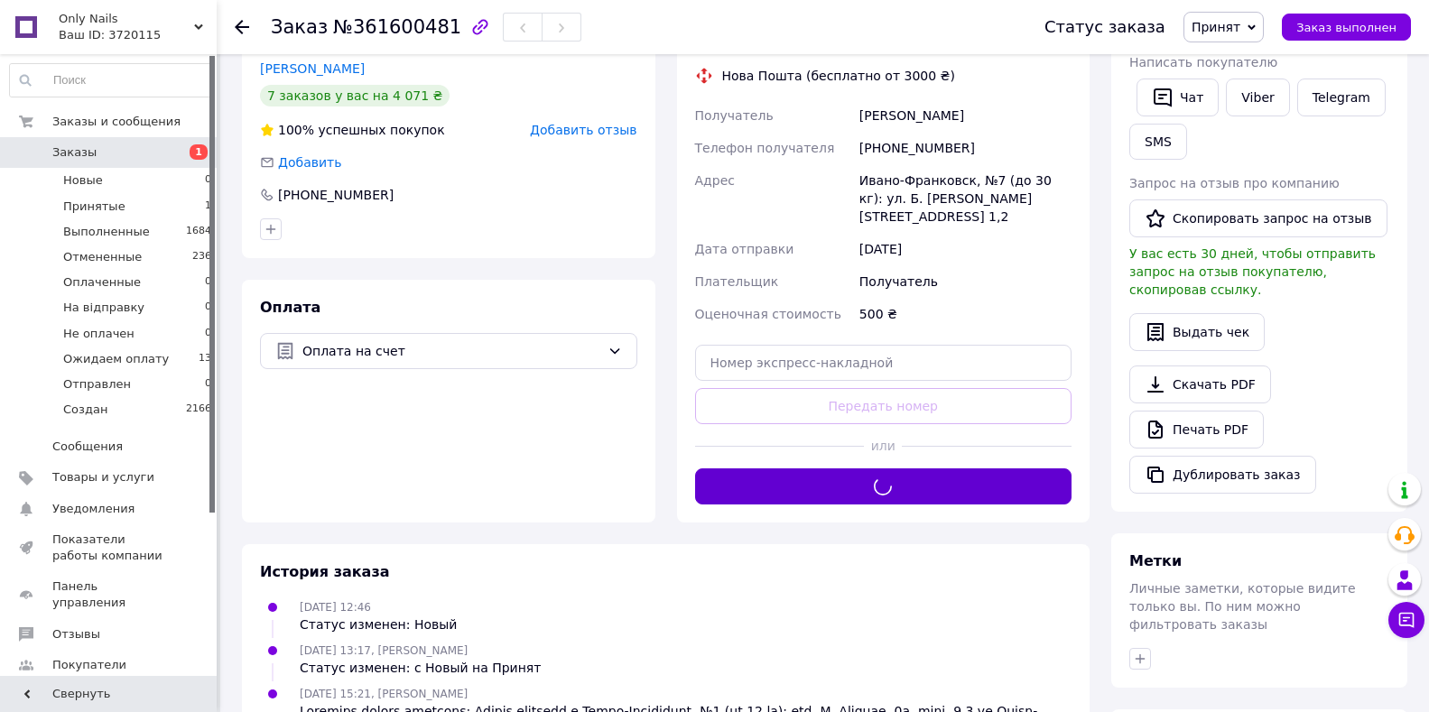
scroll to position [271, 0]
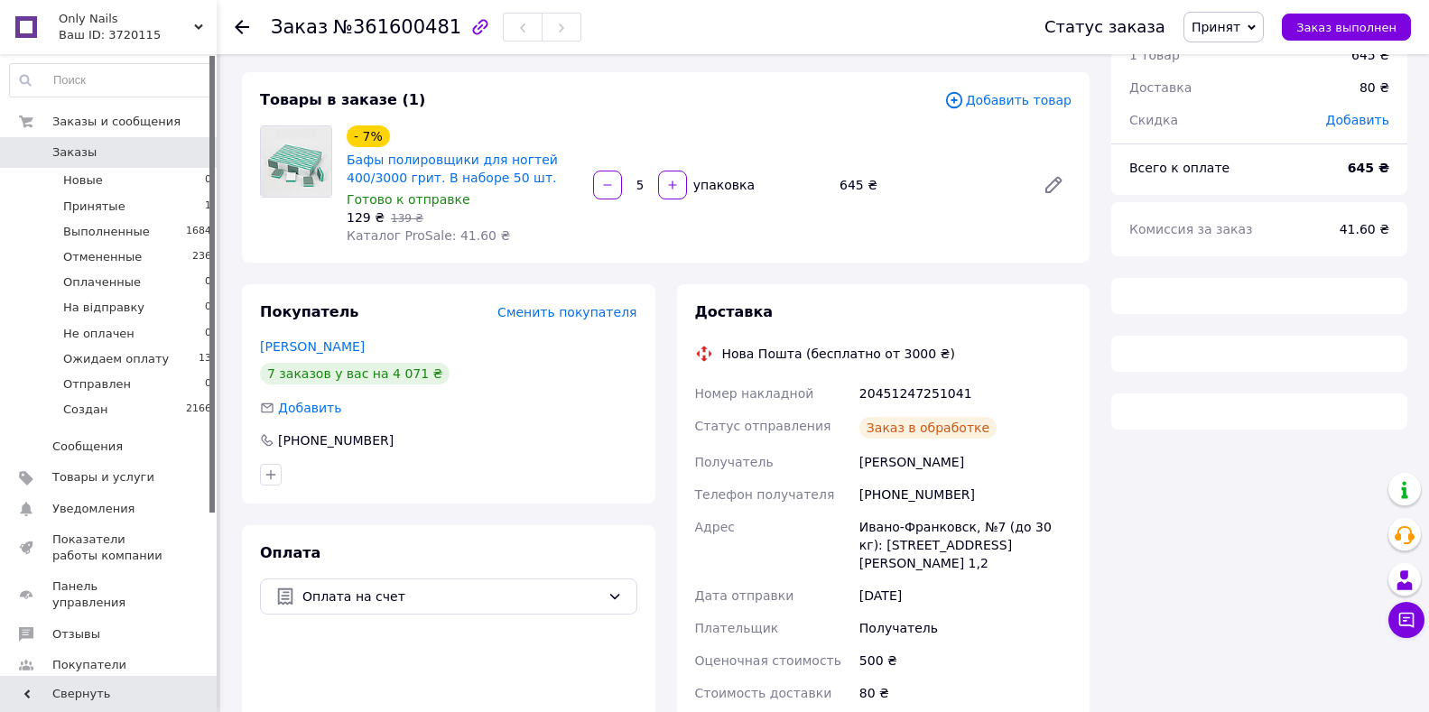
scroll to position [113, 0]
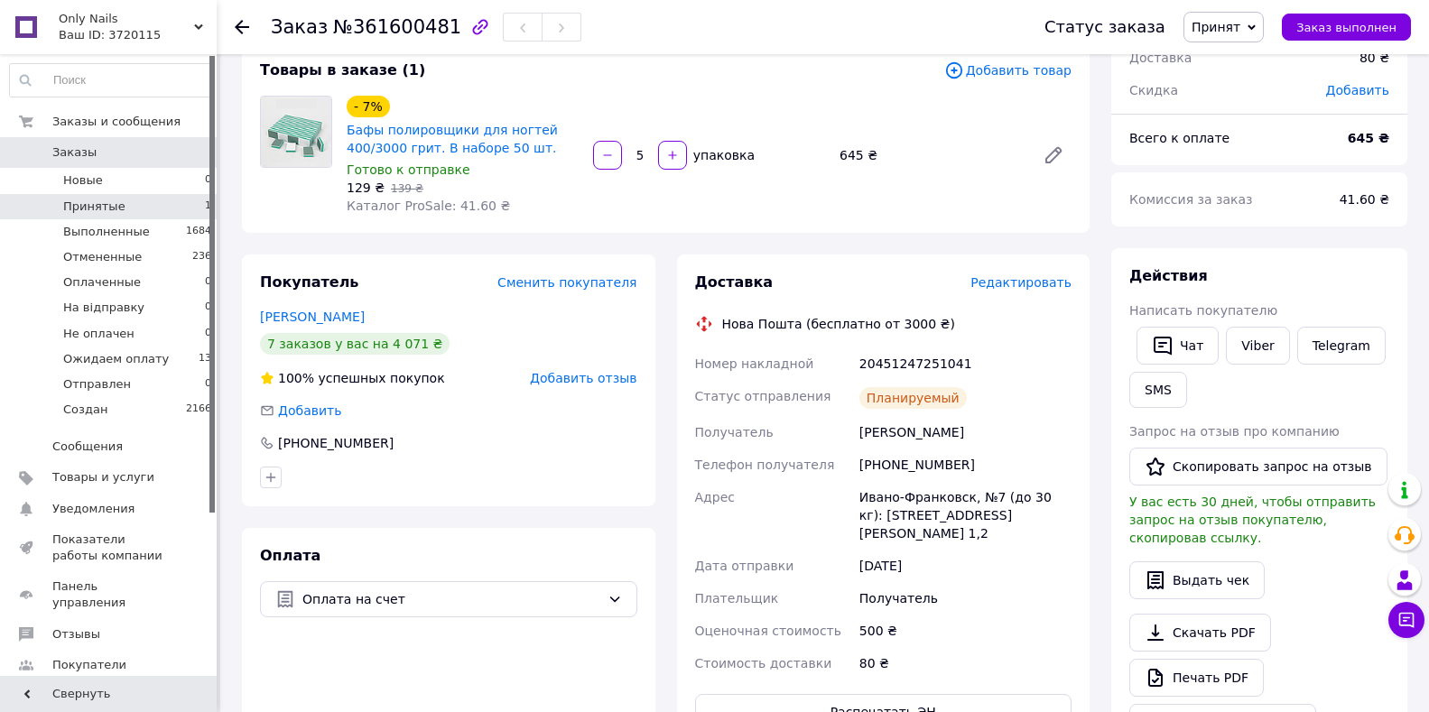
click at [157, 217] on li "Принятые 1" at bounding box center [111, 206] width 222 height 25
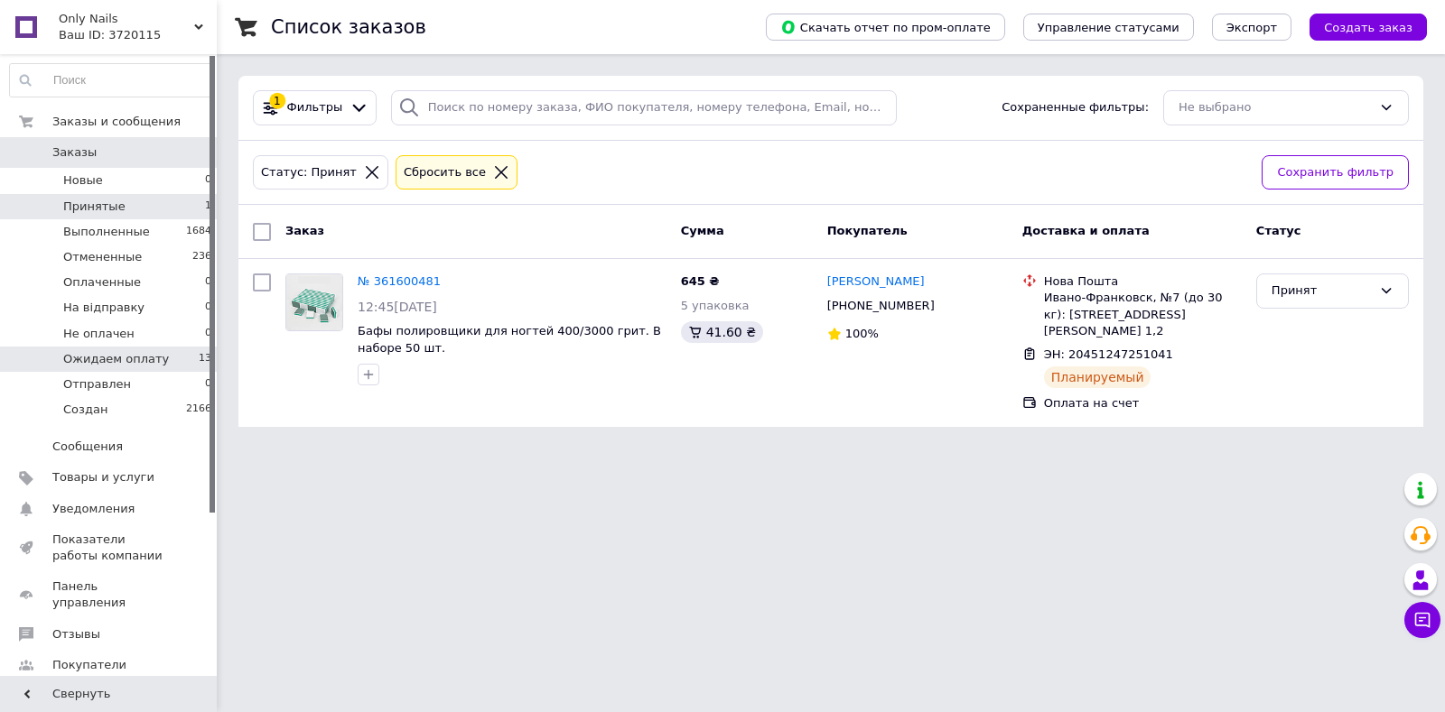
click at [181, 363] on li "Ожидаем оплату 13" at bounding box center [111, 359] width 222 height 25
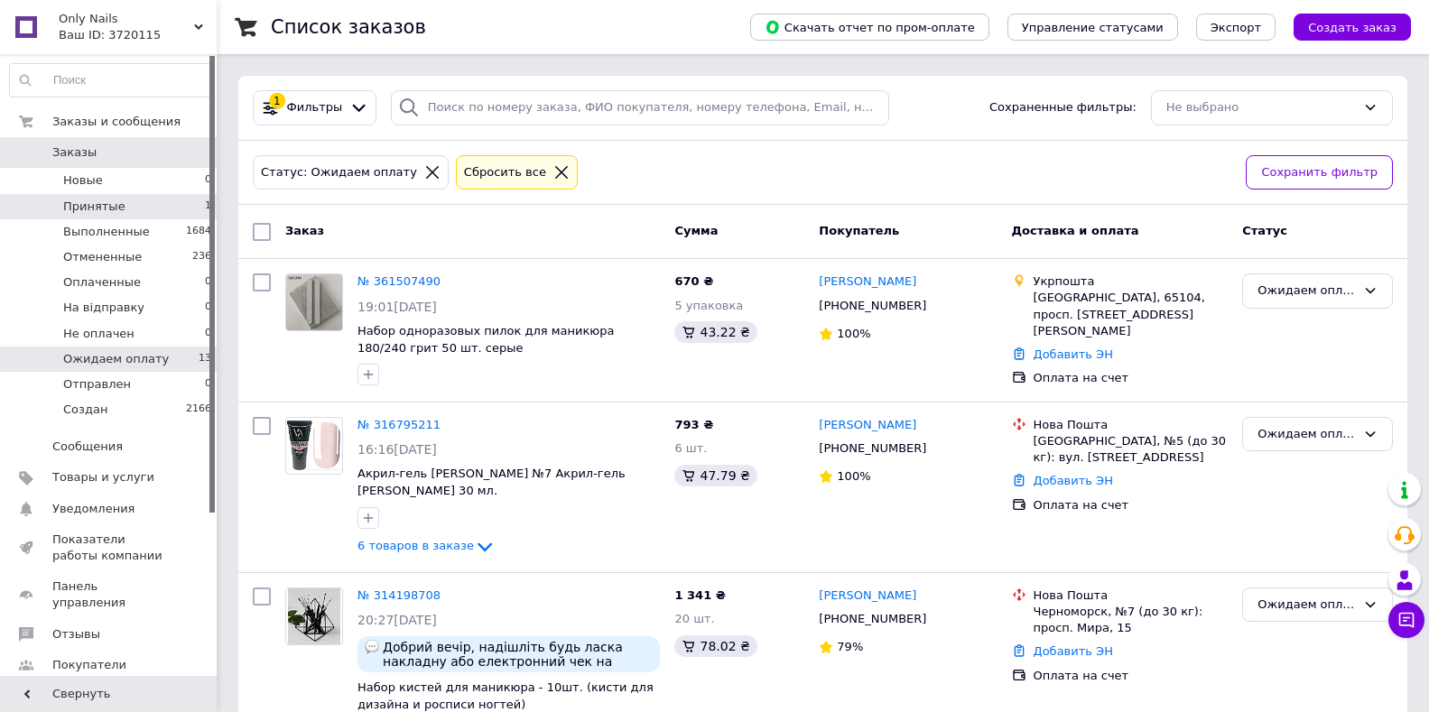
click at [154, 209] on li "Принятые 1" at bounding box center [111, 206] width 222 height 25
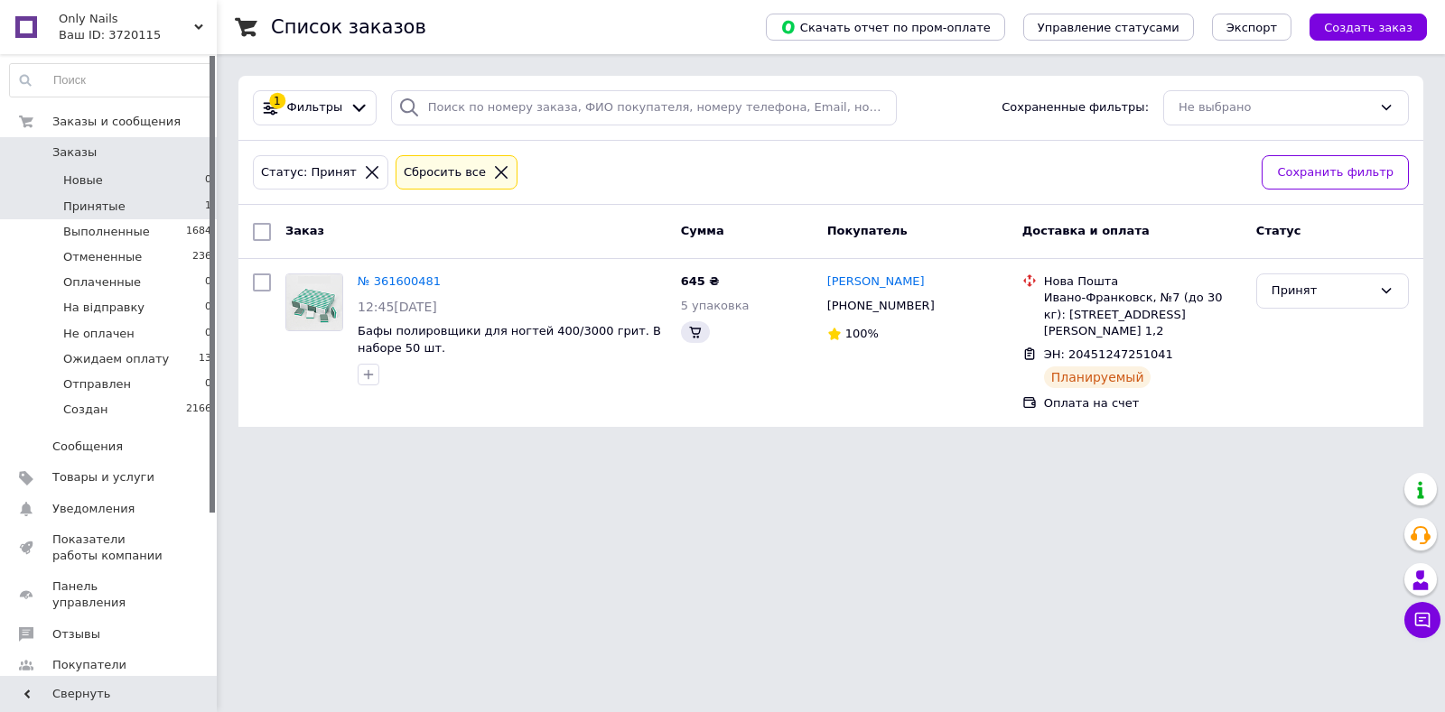
click at [166, 183] on li "Новые 0" at bounding box center [111, 180] width 222 height 25
click at [162, 198] on li "Принятые 1" at bounding box center [111, 206] width 222 height 25
click at [1299, 296] on div "Принят" at bounding box center [1321, 291] width 100 height 19
click at [1305, 293] on div "Принят" at bounding box center [1321, 291] width 100 height 19
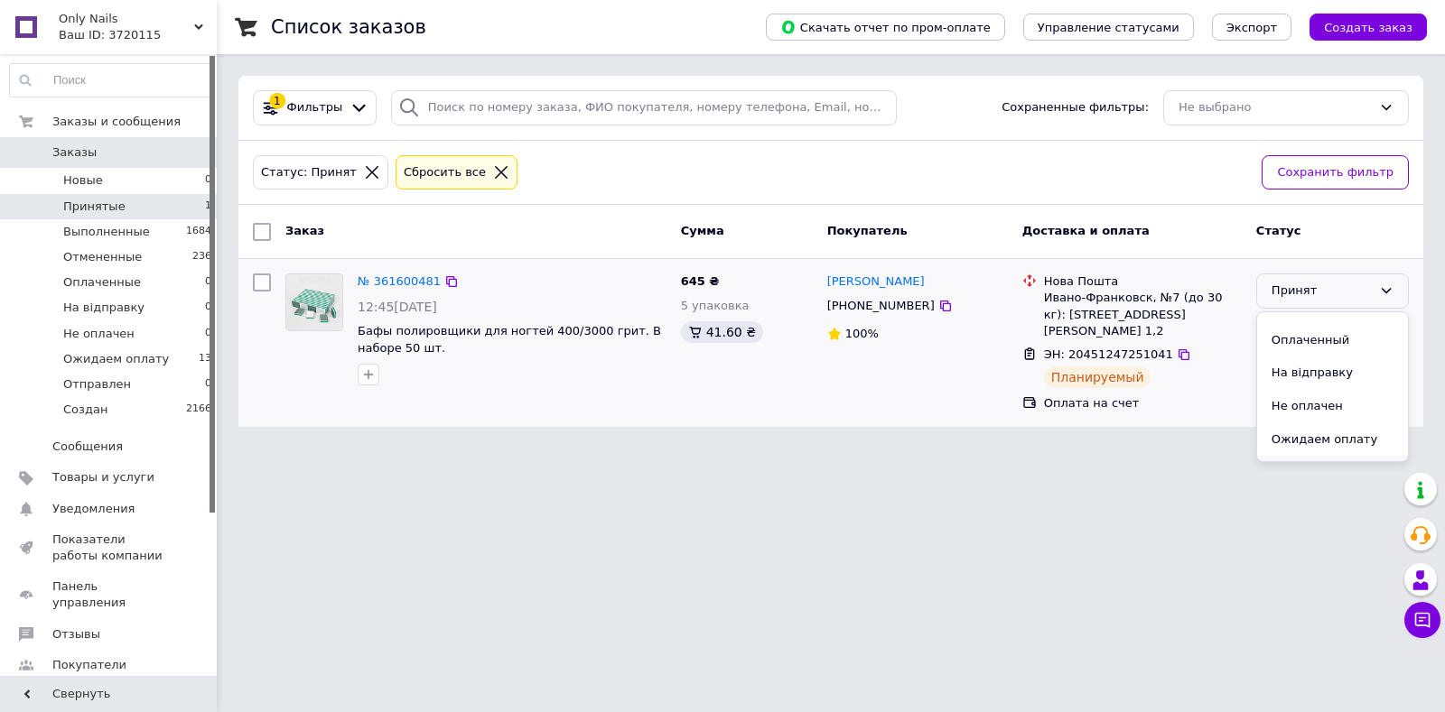
scroll to position [115, 0]
click at [1299, 441] on li "Создан" at bounding box center [1332, 445] width 151 height 33
